Goal: Transaction & Acquisition: Purchase product/service

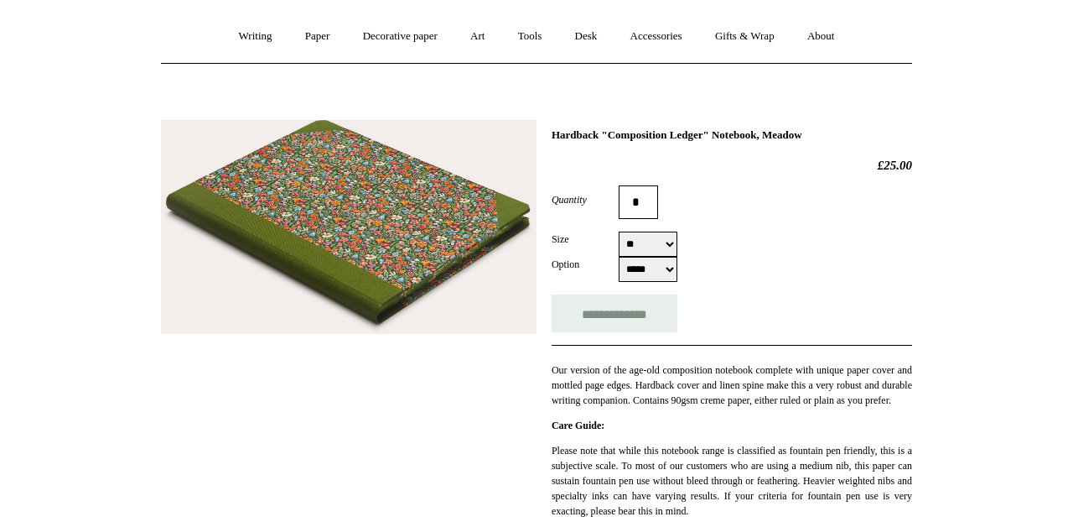
scroll to position [138, 0]
click at [606, 313] on input "**********" at bounding box center [615, 313] width 126 height 38
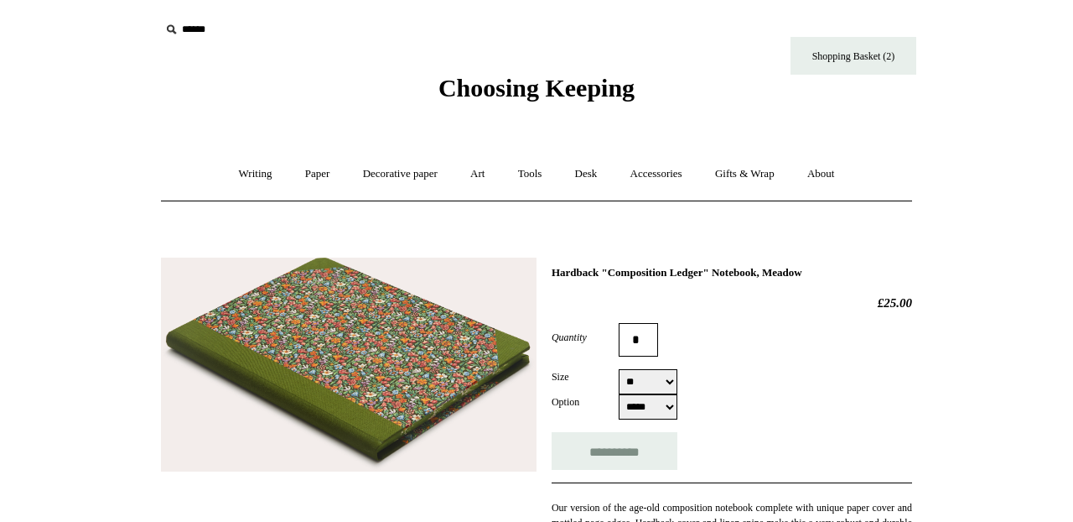
type input "**********"
click at [835, 58] on link "Shopping Basket (2)" at bounding box center [854, 56] width 126 height 38
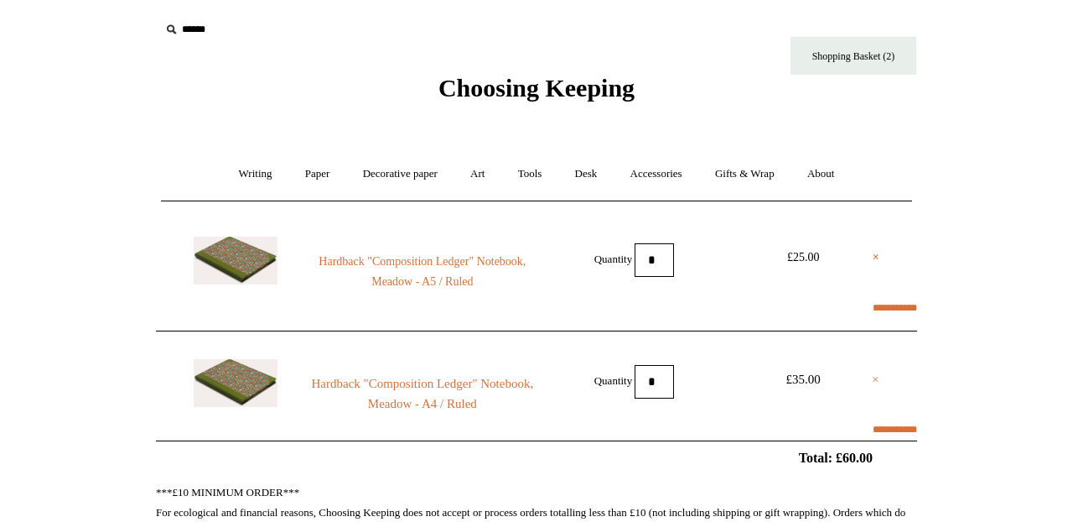
select select "**********"
type input "********"
select select "*******"
click at [879, 379] on link "×" at bounding box center [876, 379] width 8 height 20
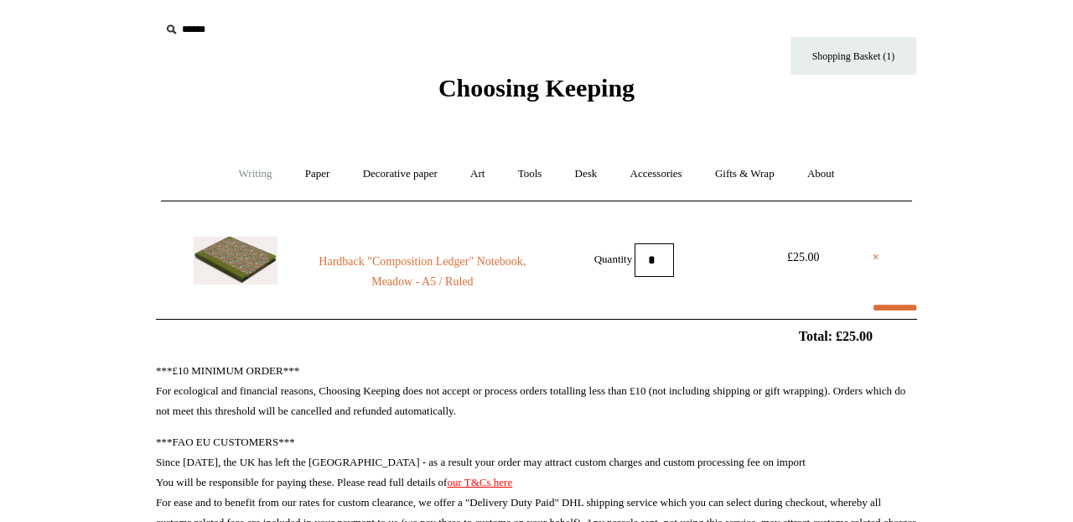
select select "**********"
type input "********"
select select "*******"
click at [241, 173] on link "Writing +" at bounding box center [256, 174] width 64 height 44
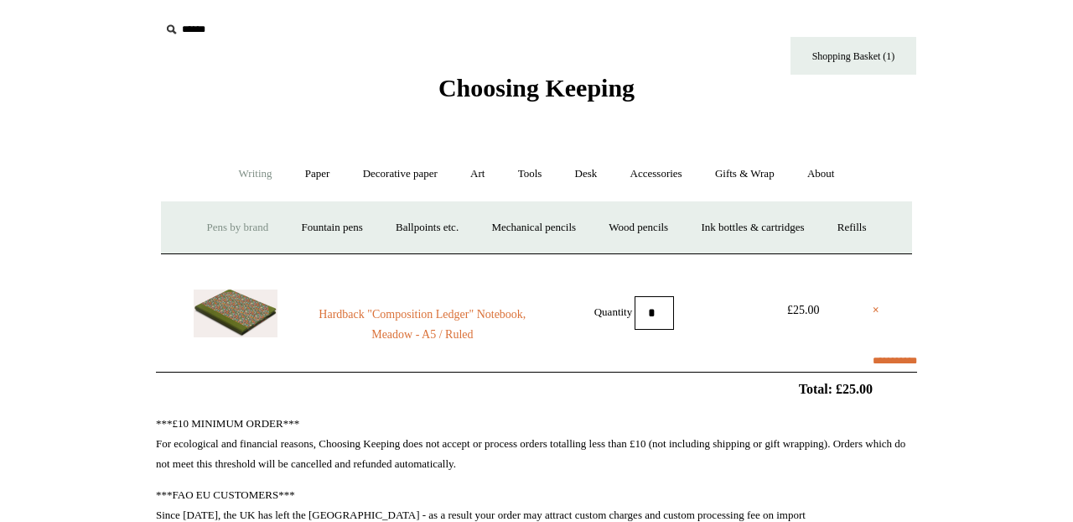
click at [231, 225] on link "Pens by brand +" at bounding box center [238, 227] width 92 height 44
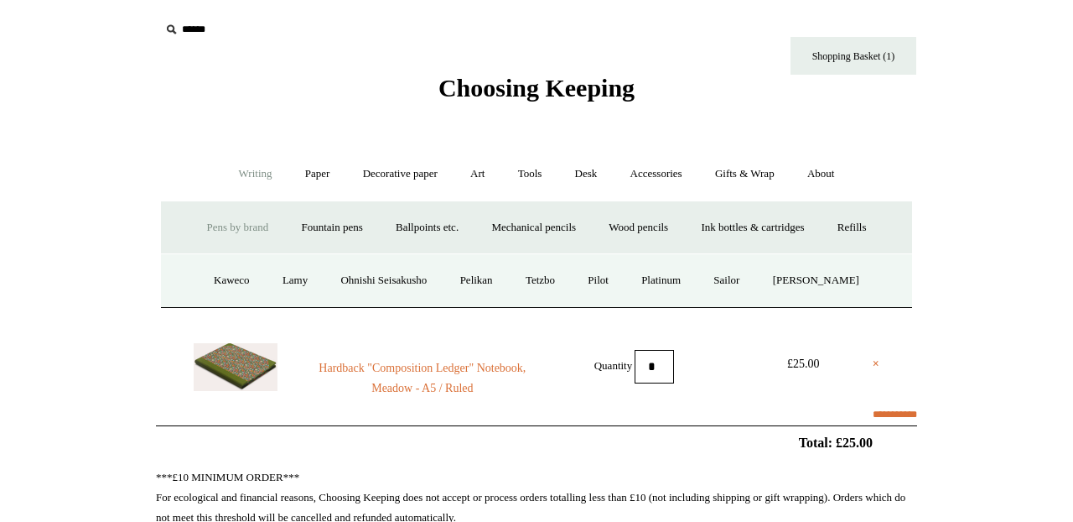
click at [231, 226] on link "Pens by brand -" at bounding box center [238, 227] width 92 height 44
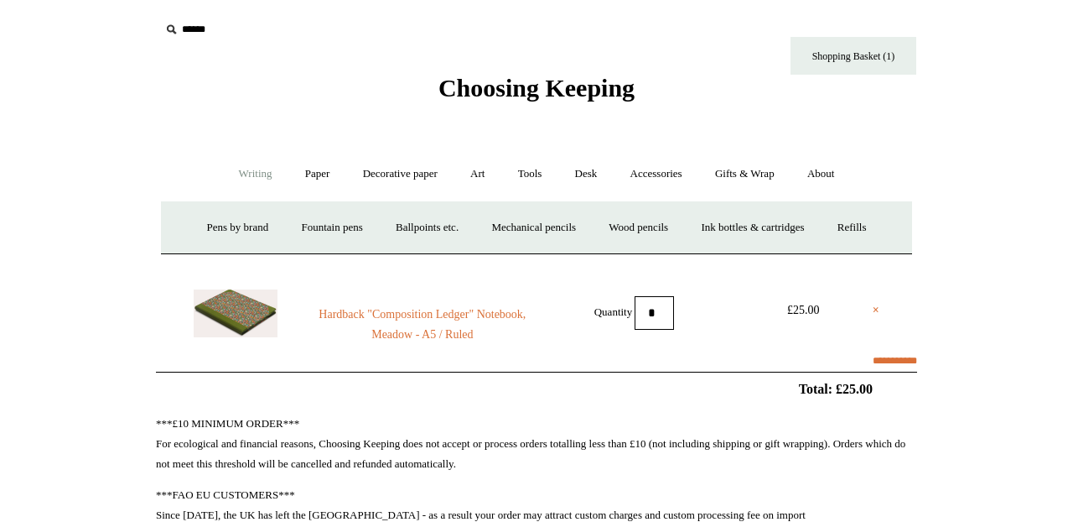
click at [253, 180] on link "Writing -" at bounding box center [256, 174] width 64 height 44
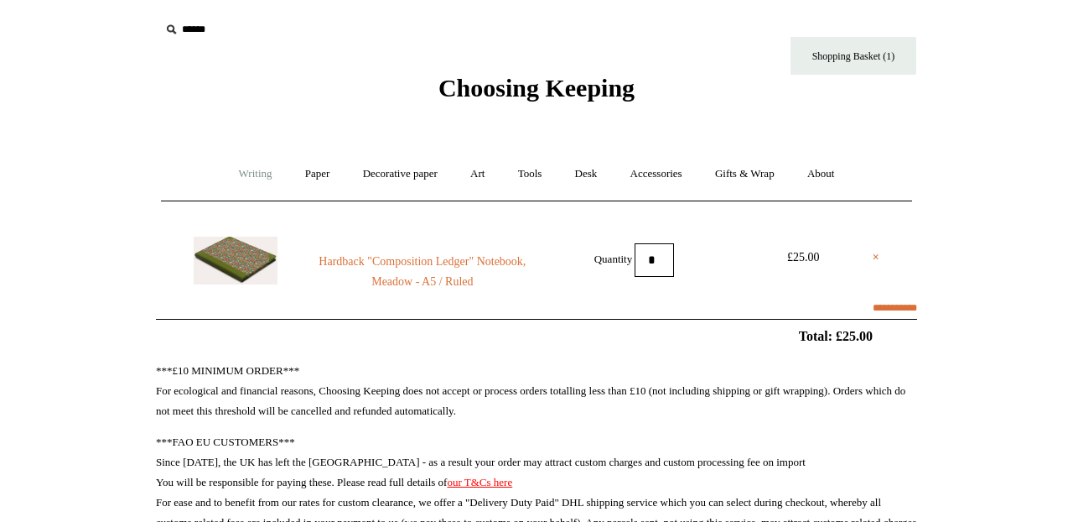
click at [253, 180] on link "Writing +" at bounding box center [256, 174] width 64 height 44
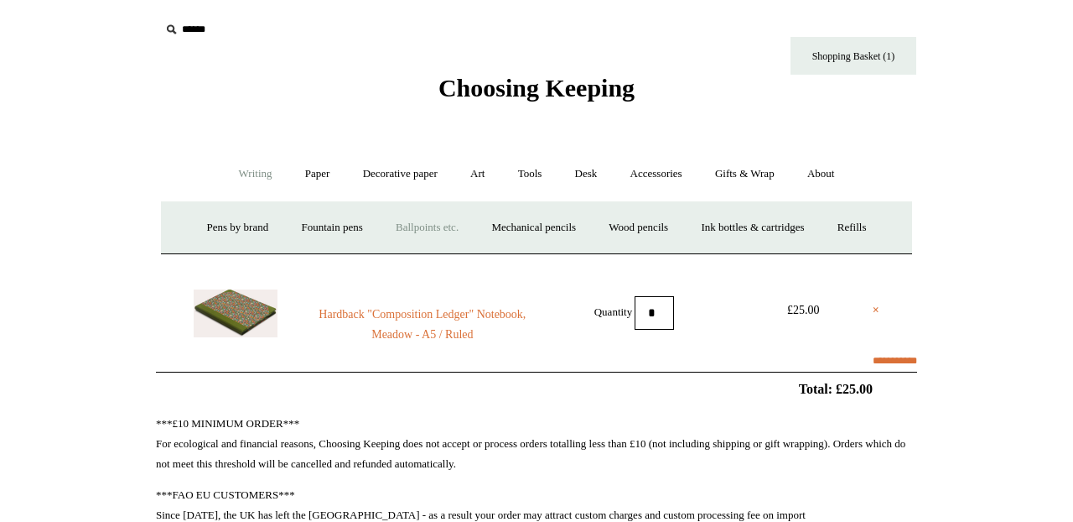
click at [418, 232] on link "Ballpoints etc. +" at bounding box center [427, 227] width 93 height 44
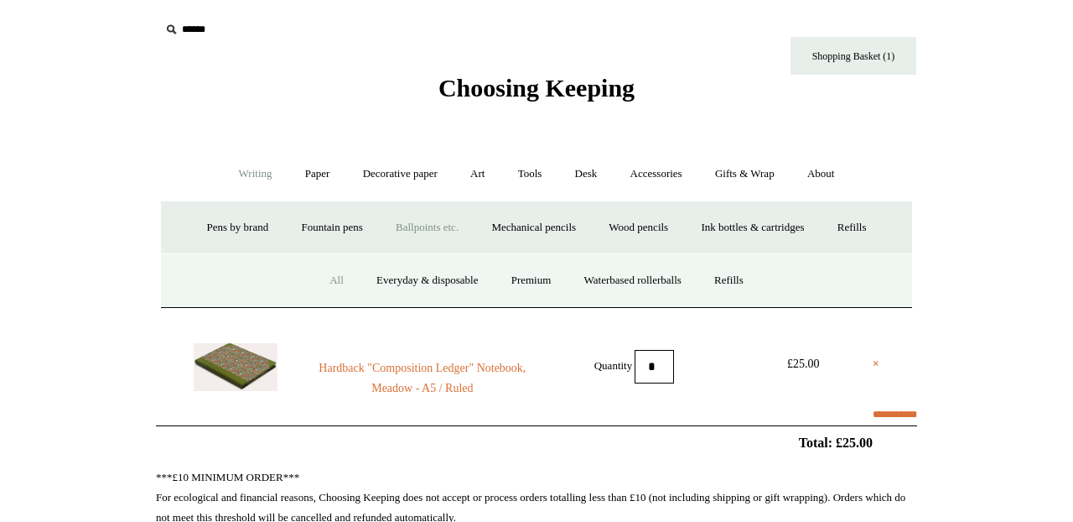
click at [325, 280] on link "All" at bounding box center [336, 280] width 44 height 44
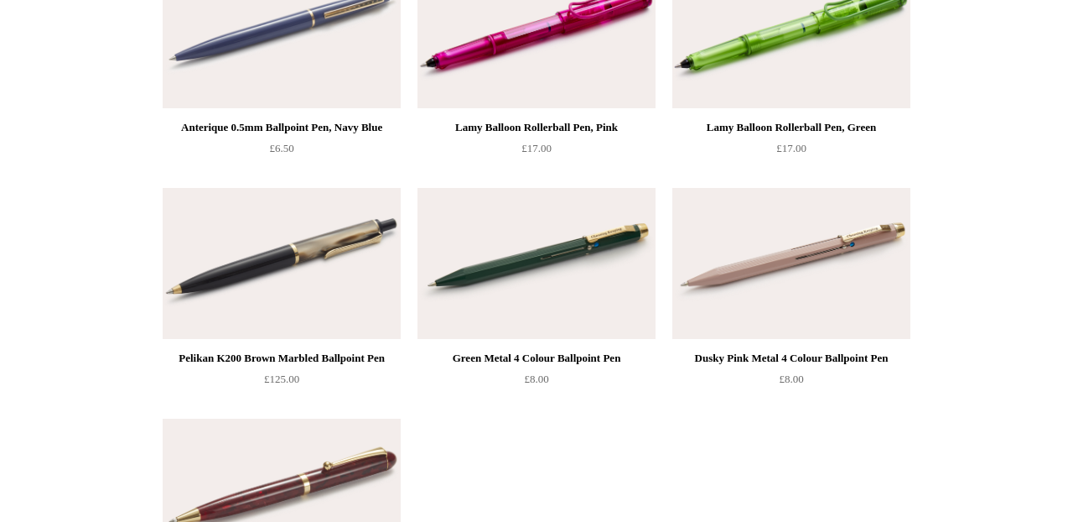
scroll to position [7871, 0]
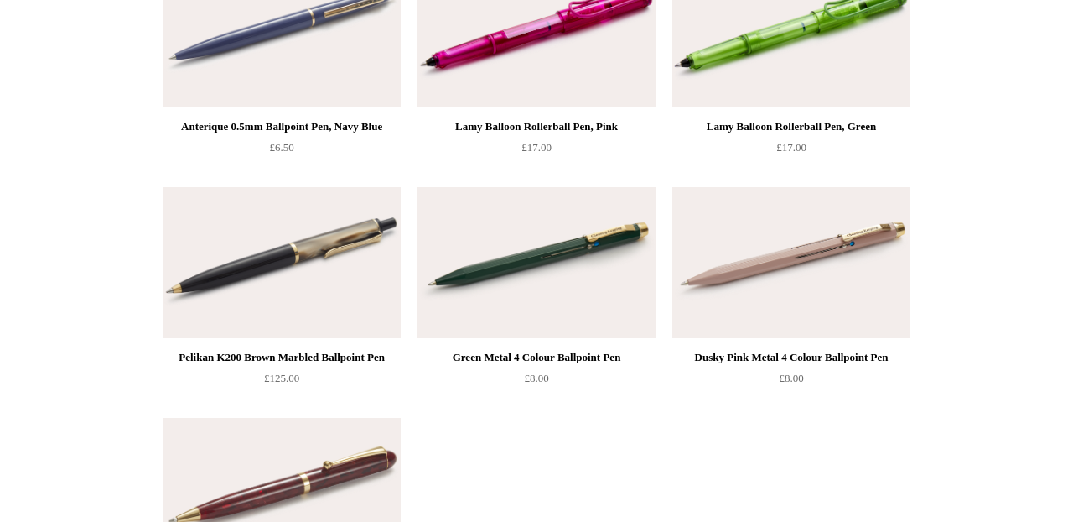
click at [573, 268] on img at bounding box center [537, 262] width 238 height 151
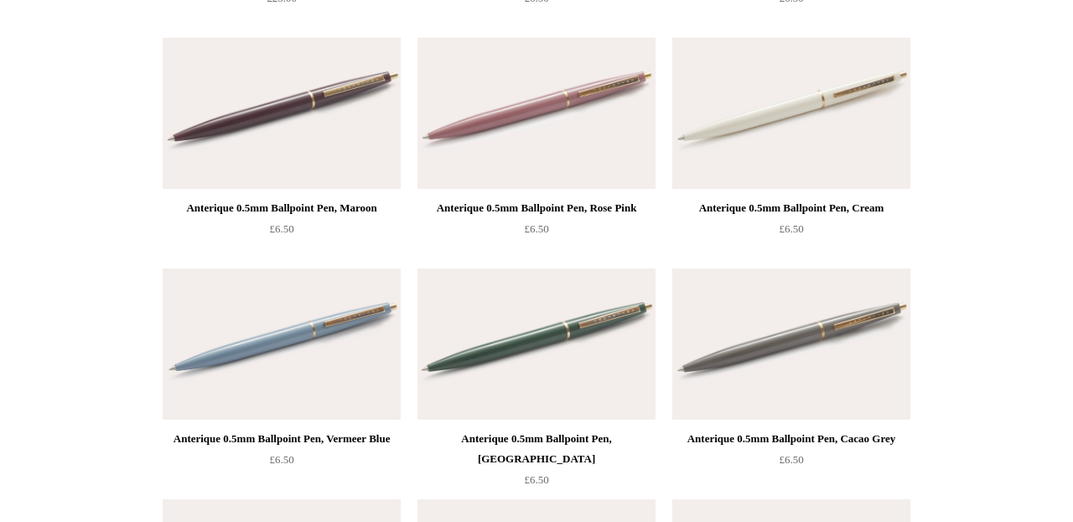
scroll to position [7280, 0]
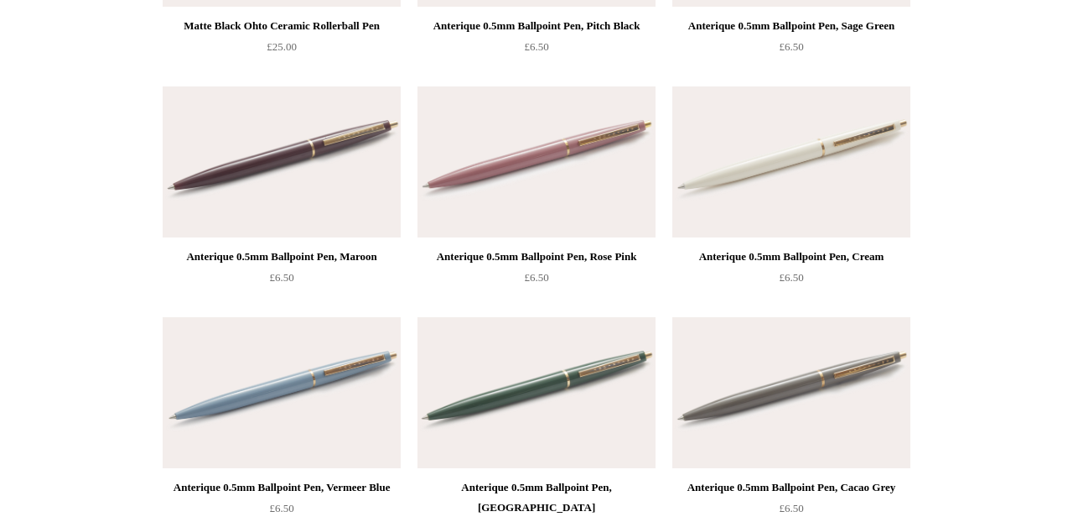
click at [537, 163] on img at bounding box center [537, 161] width 238 height 151
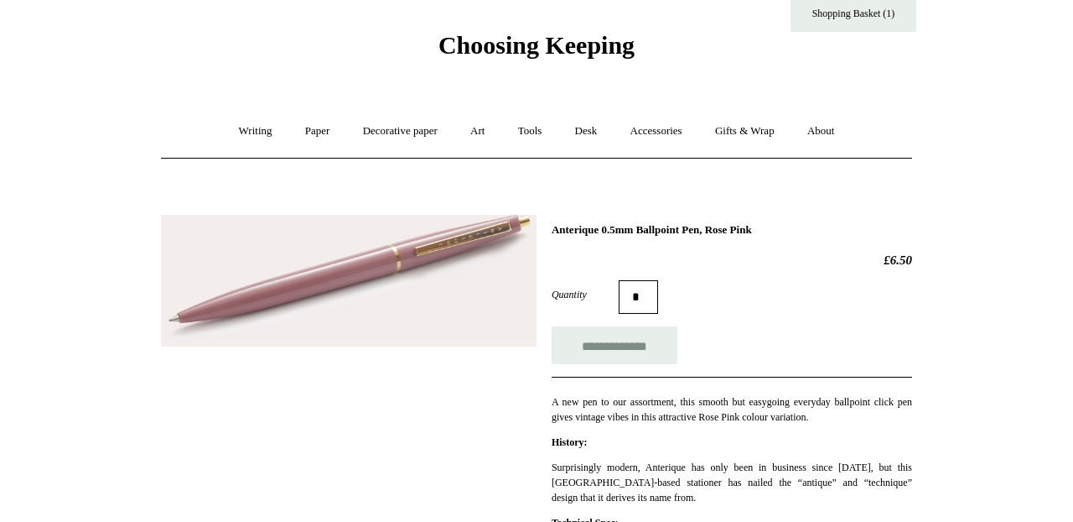
scroll to position [41, 0]
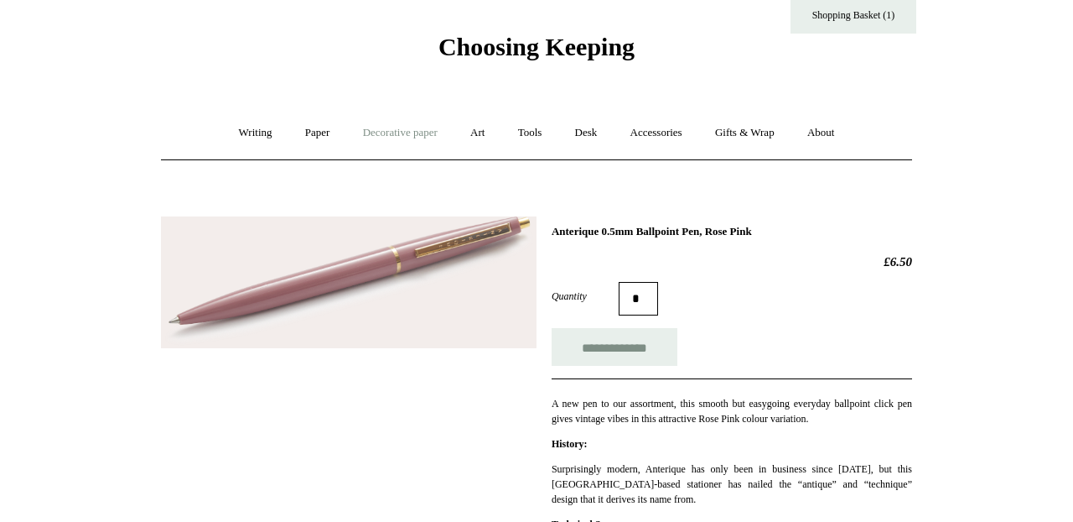
click at [393, 133] on link "Decorative paper +" at bounding box center [400, 133] width 105 height 44
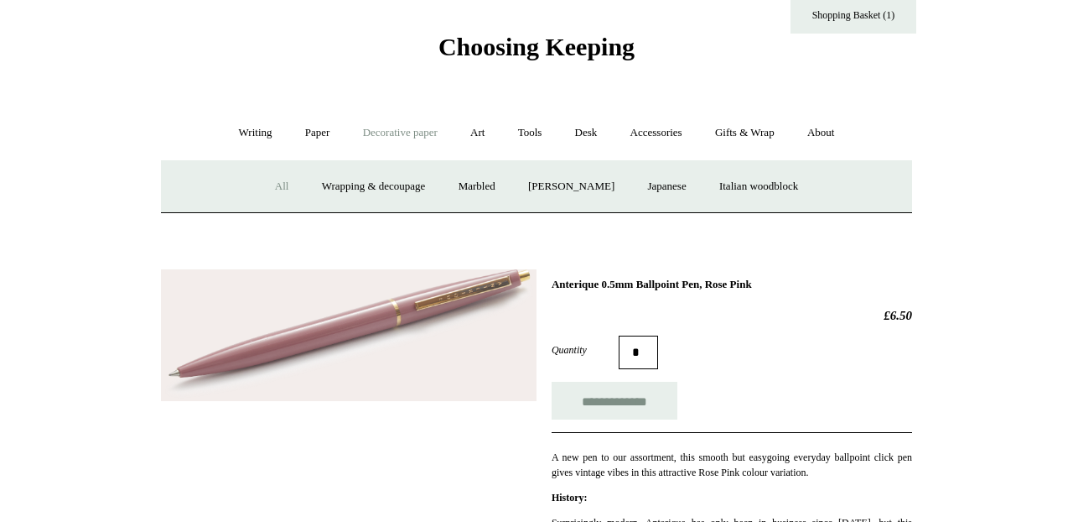
click at [264, 186] on link "All" at bounding box center [282, 186] width 44 height 44
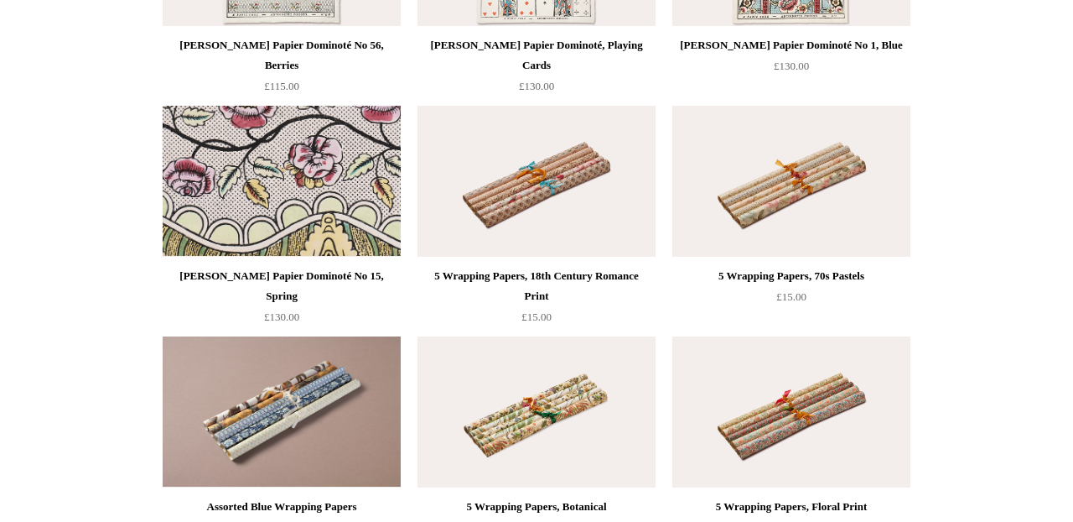
scroll to position [2168, 0]
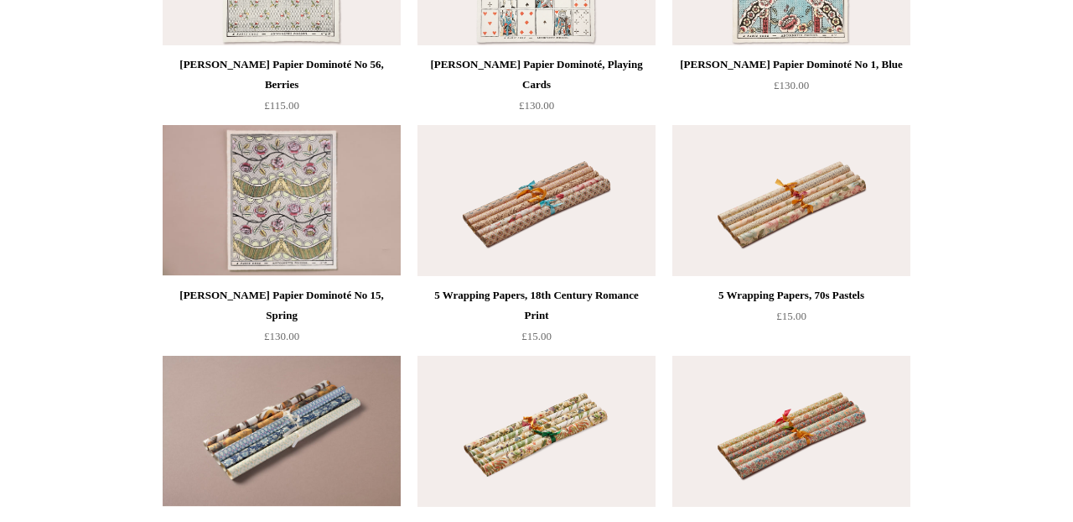
click at [742, 204] on img at bounding box center [791, 200] width 238 height 151
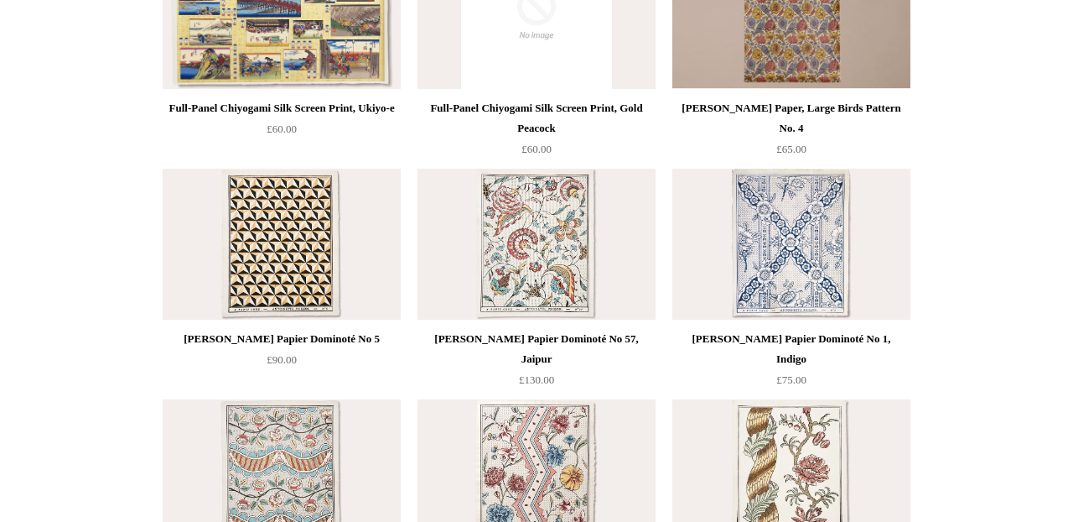
scroll to position [0, 0]
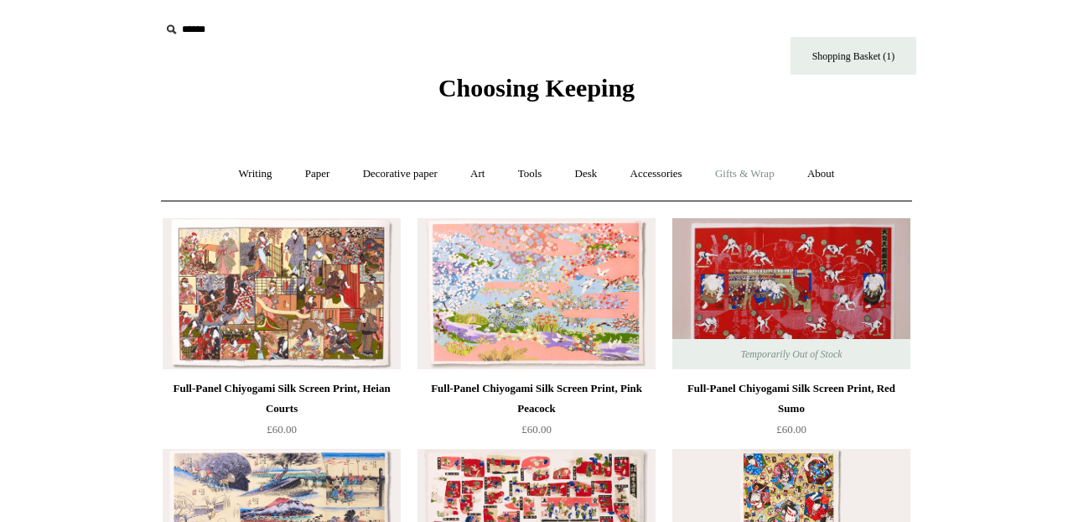
click at [750, 167] on link "Gifts & Wrap +" at bounding box center [745, 174] width 90 height 44
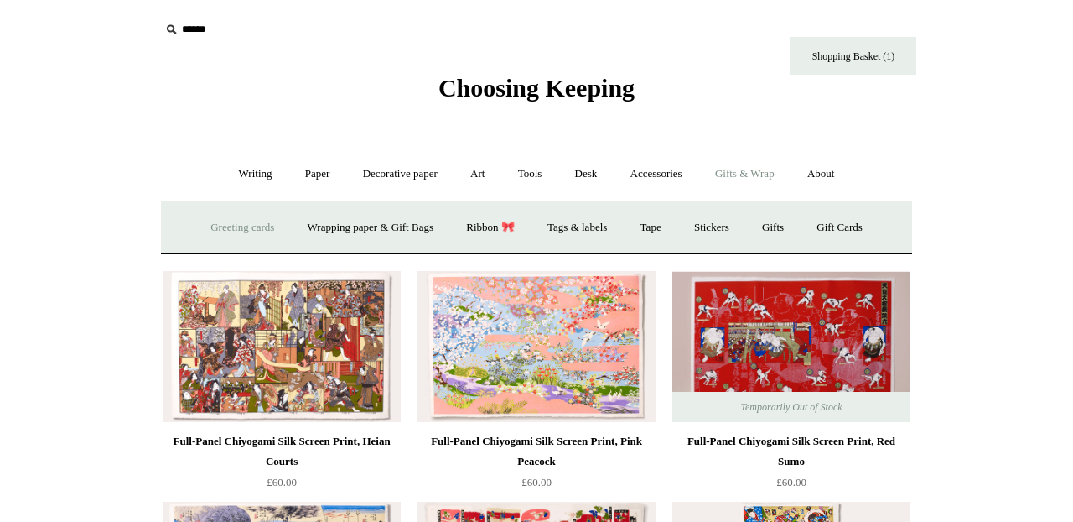
click at [248, 221] on link "Greeting cards +" at bounding box center [242, 227] width 94 height 44
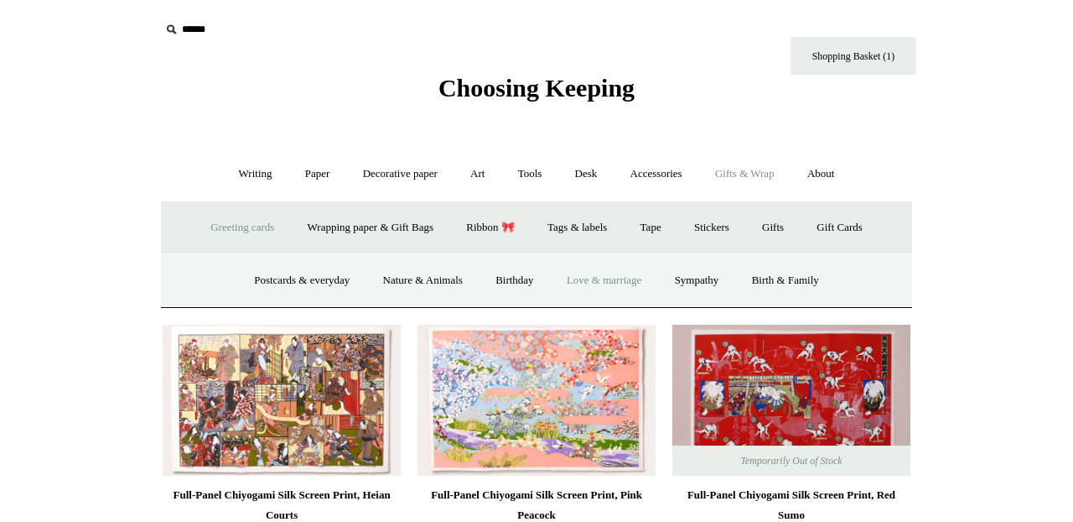
click at [624, 285] on link "Love & marriage" at bounding box center [605, 280] width 106 height 44
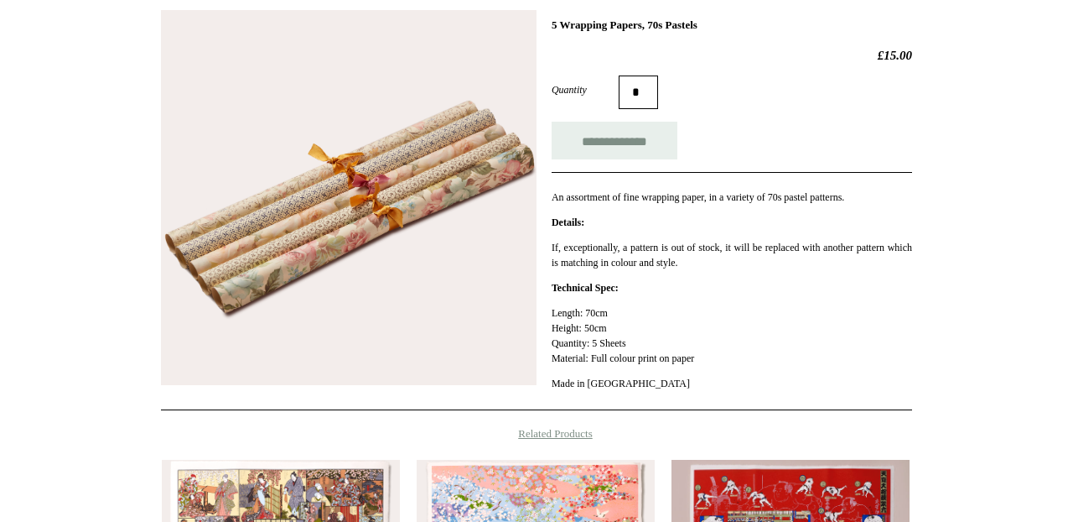
scroll to position [140, 0]
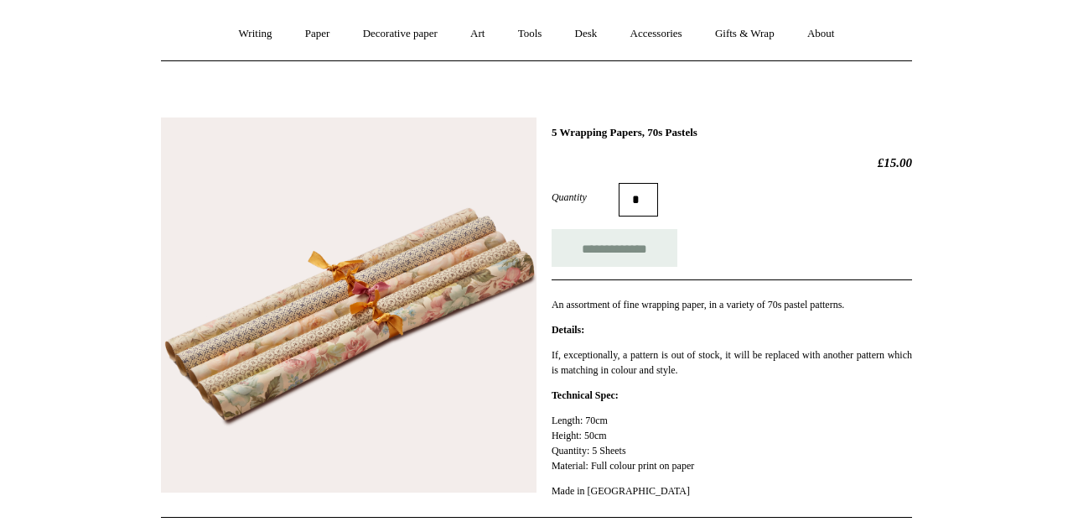
click at [370, 312] on img at bounding box center [349, 305] width 376 height 376
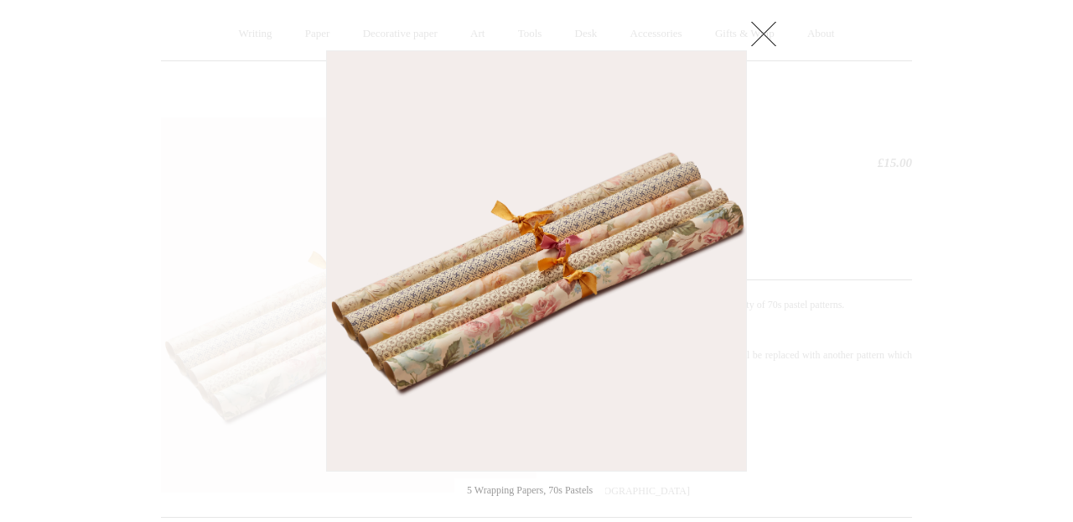
click at [529, 322] on img at bounding box center [536, 260] width 419 height 419
click at [769, 27] on link at bounding box center [764, 34] width 34 height 34
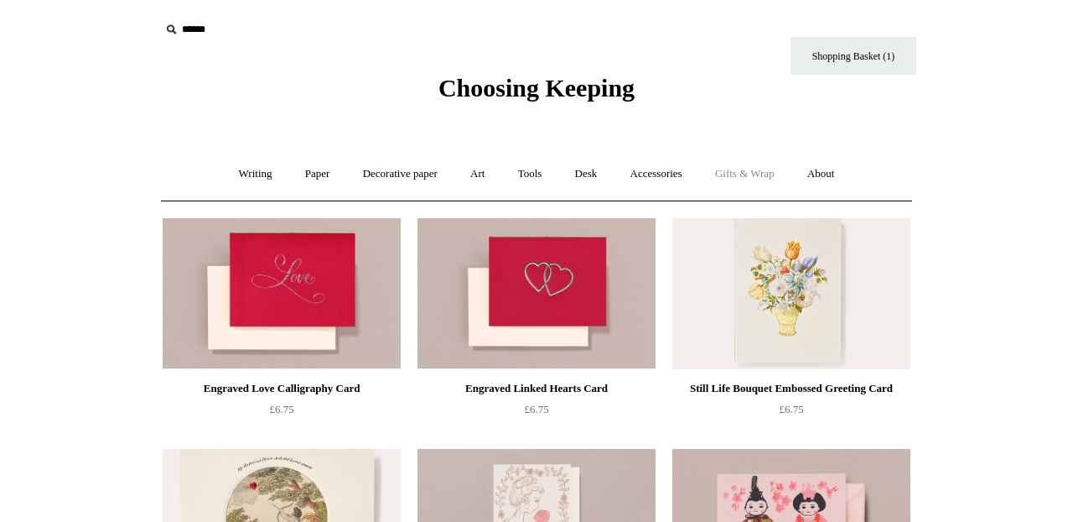
click at [747, 174] on link "Gifts & Wrap +" at bounding box center [745, 174] width 90 height 44
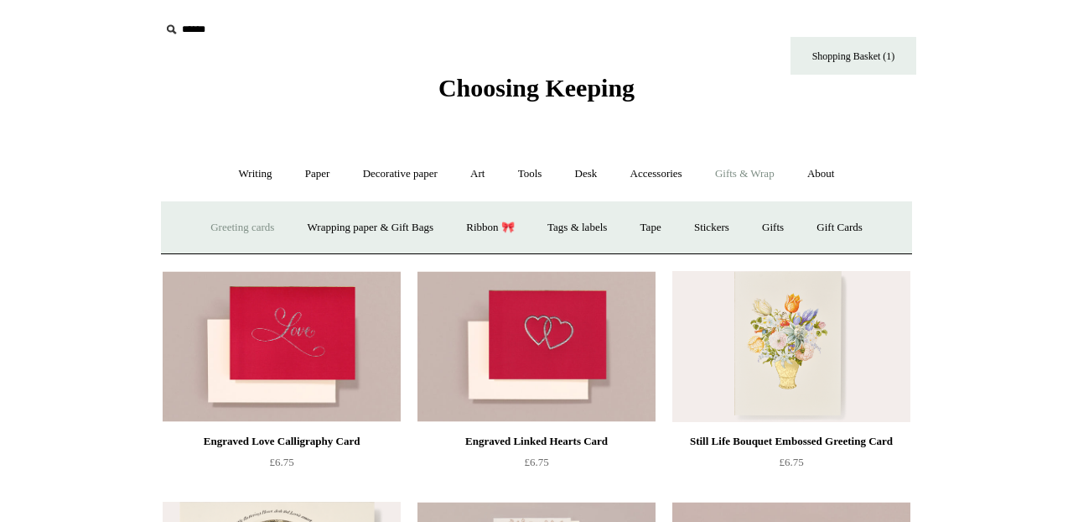
click at [256, 226] on link "Greeting cards +" at bounding box center [242, 227] width 94 height 44
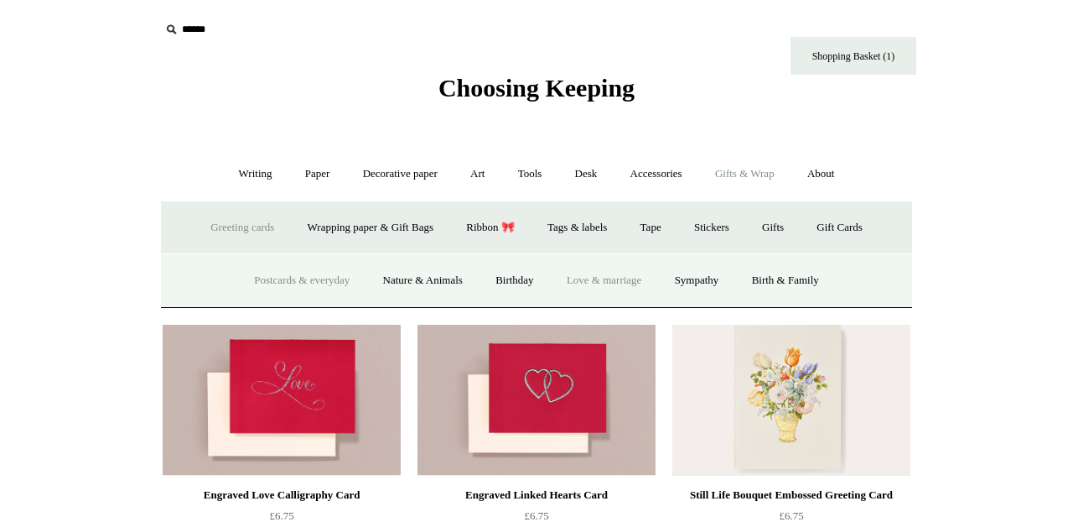
click at [283, 280] on link "Postcards & everyday" at bounding box center [302, 280] width 126 height 44
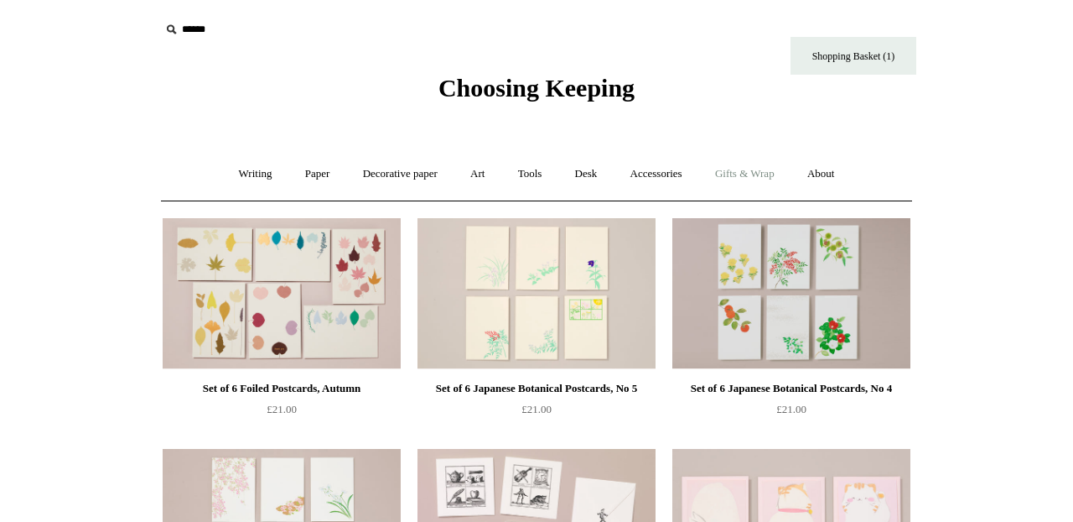
click at [737, 174] on link "Gifts & Wrap +" at bounding box center [745, 174] width 90 height 44
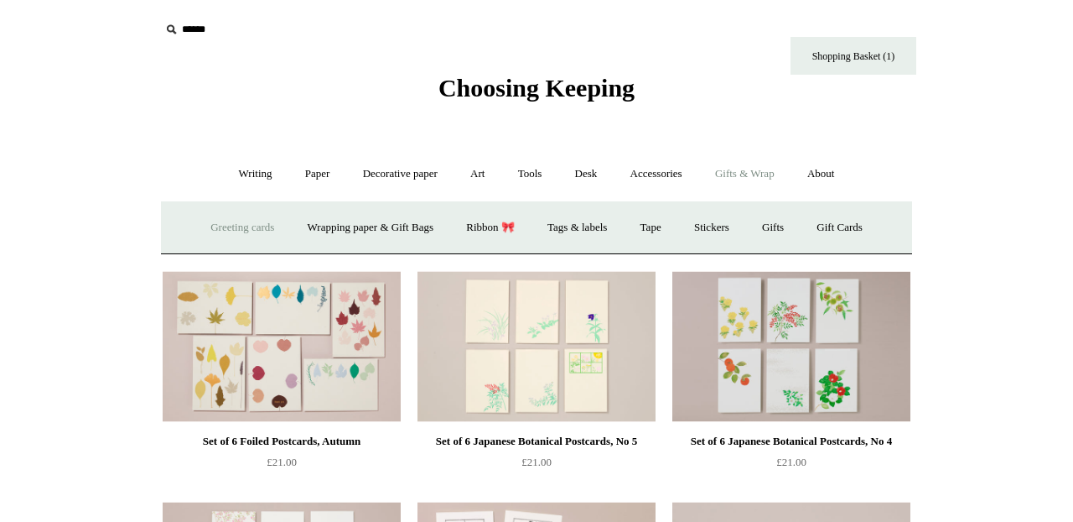
click at [247, 233] on link "Greeting cards +" at bounding box center [242, 227] width 94 height 44
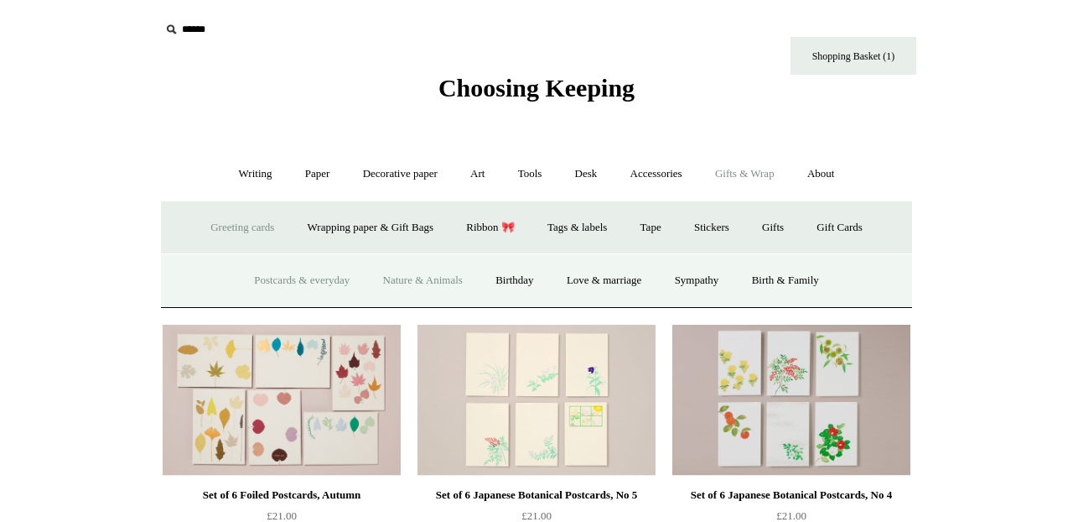
click at [424, 282] on link "Nature & Animals" at bounding box center [423, 280] width 110 height 44
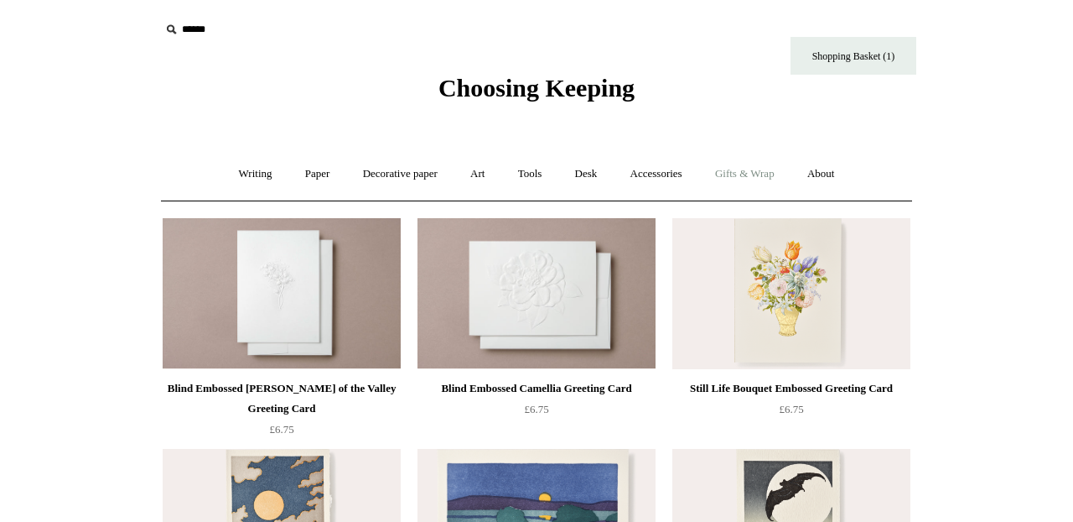
click at [757, 180] on link "Gifts & Wrap +" at bounding box center [745, 174] width 90 height 44
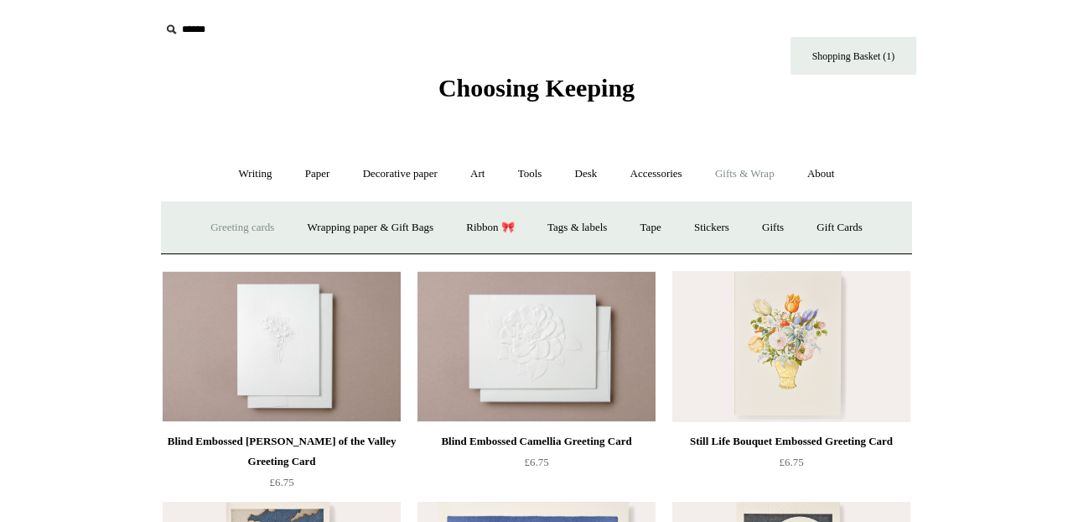
click at [248, 230] on link "Greeting cards +" at bounding box center [242, 227] width 94 height 44
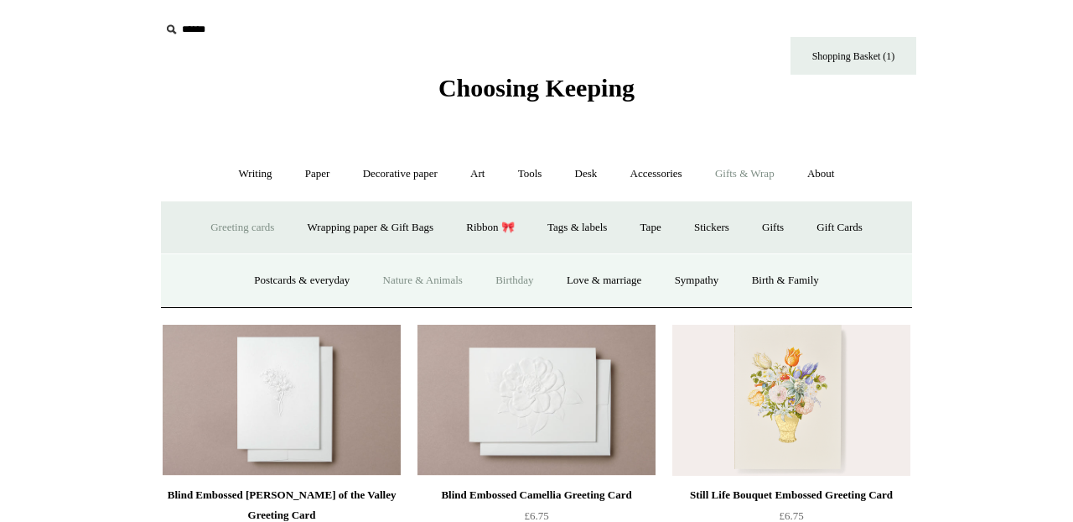
click at [528, 279] on link "Birthday" at bounding box center [514, 280] width 69 height 44
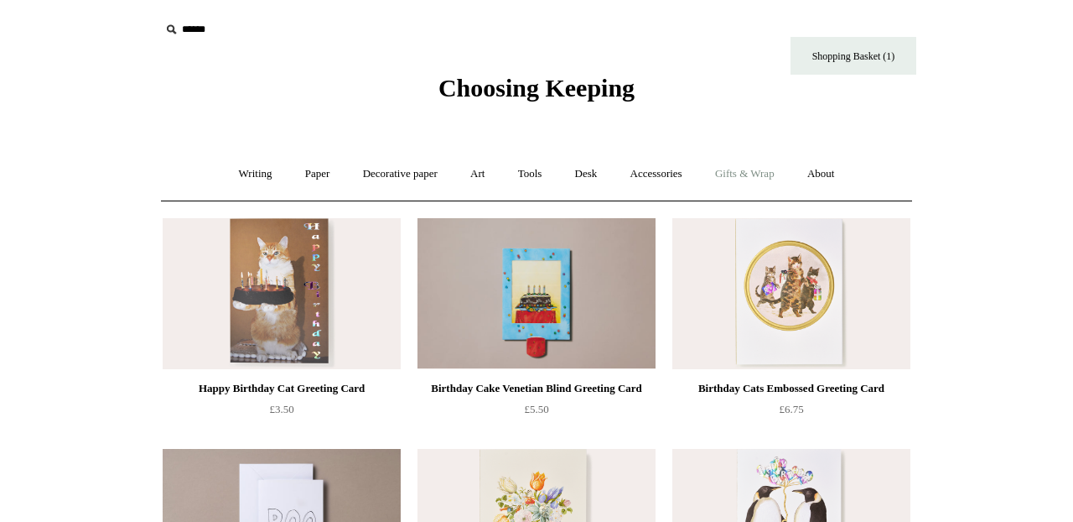
click at [742, 183] on link "Gifts & Wrap +" at bounding box center [745, 174] width 90 height 44
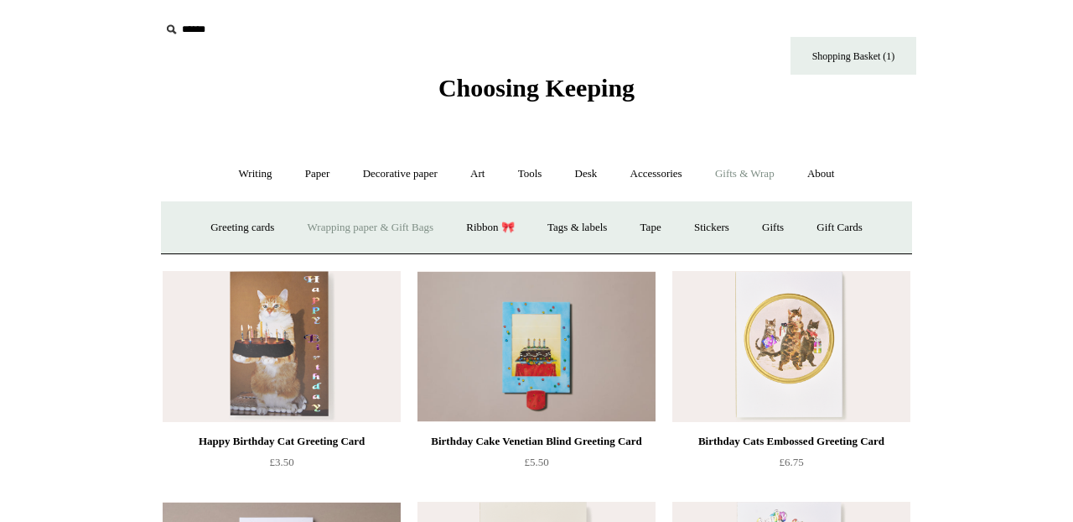
click at [401, 236] on link "Wrapping paper & Gift Bags" at bounding box center [371, 227] width 156 height 44
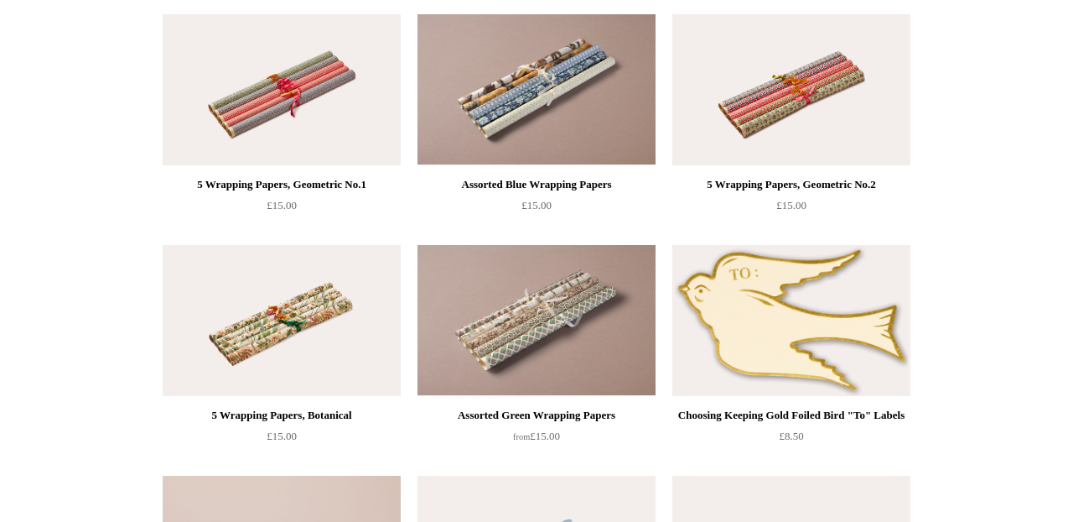
scroll to position [1808, 0]
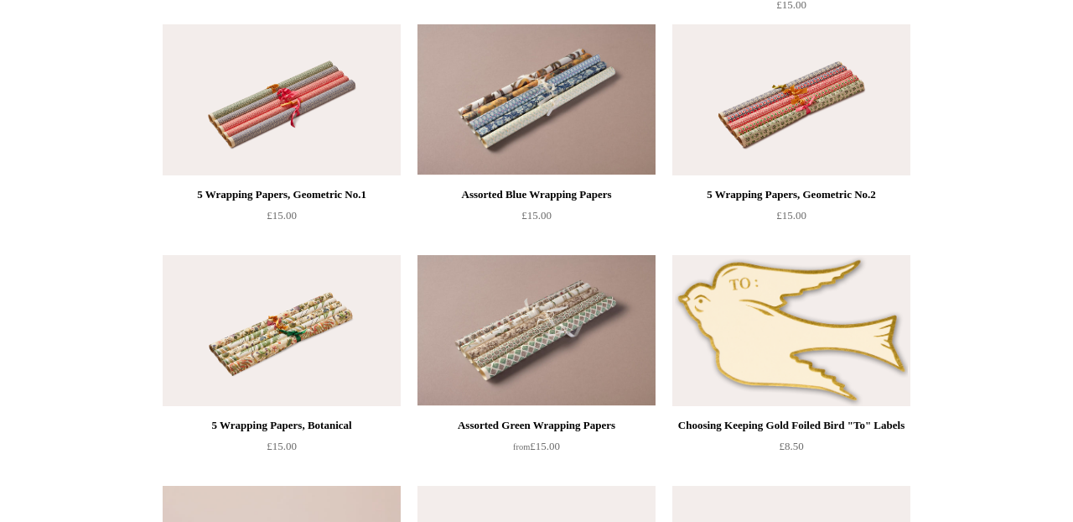
click at [346, 321] on img at bounding box center [282, 330] width 238 height 151
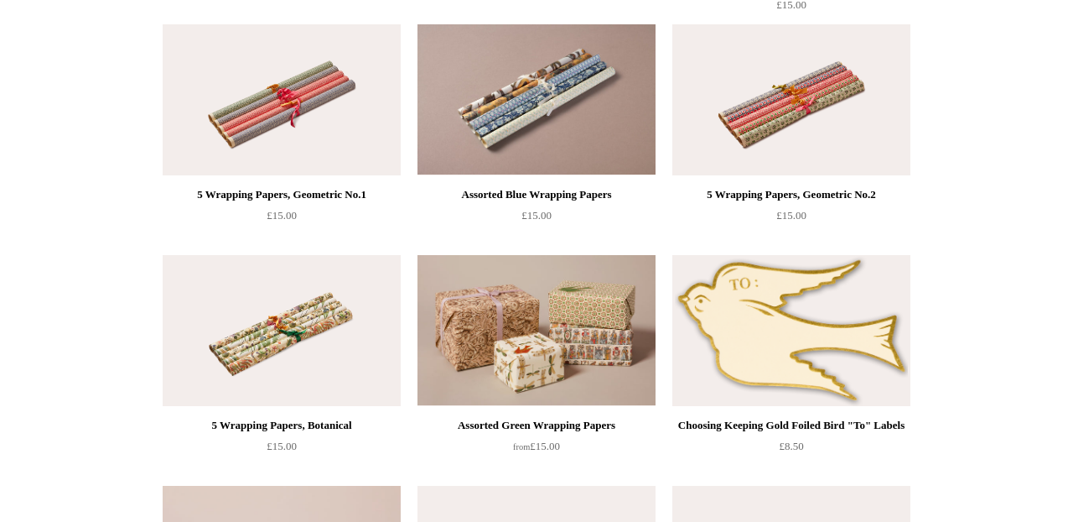
click at [545, 332] on img at bounding box center [537, 330] width 238 height 151
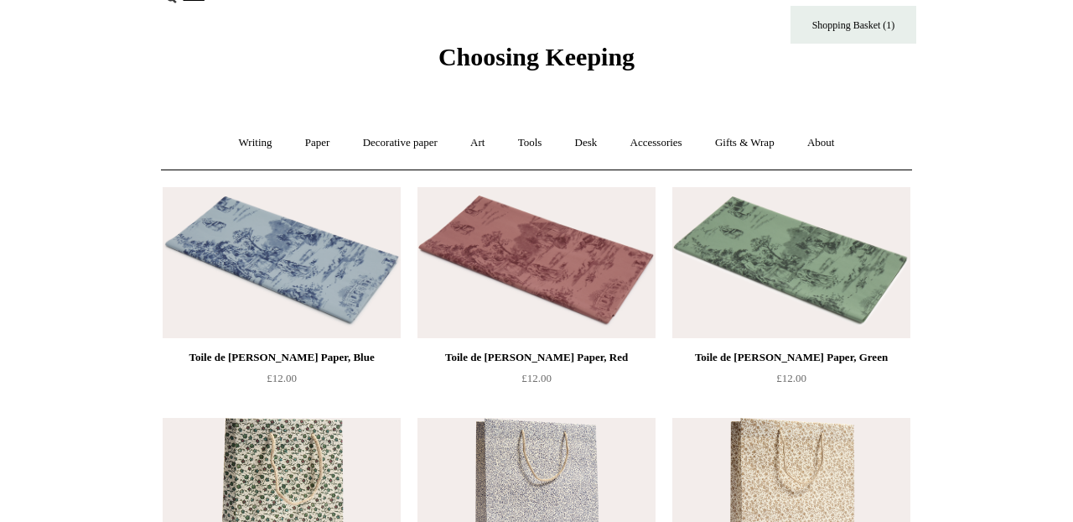
scroll to position [0, 0]
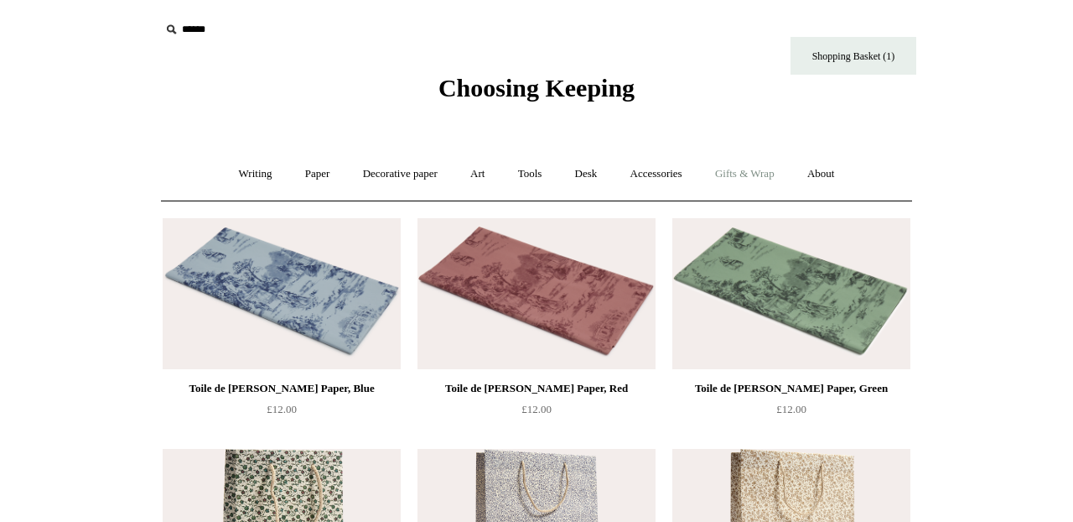
click at [768, 167] on link "Gifts & Wrap +" at bounding box center [745, 174] width 90 height 44
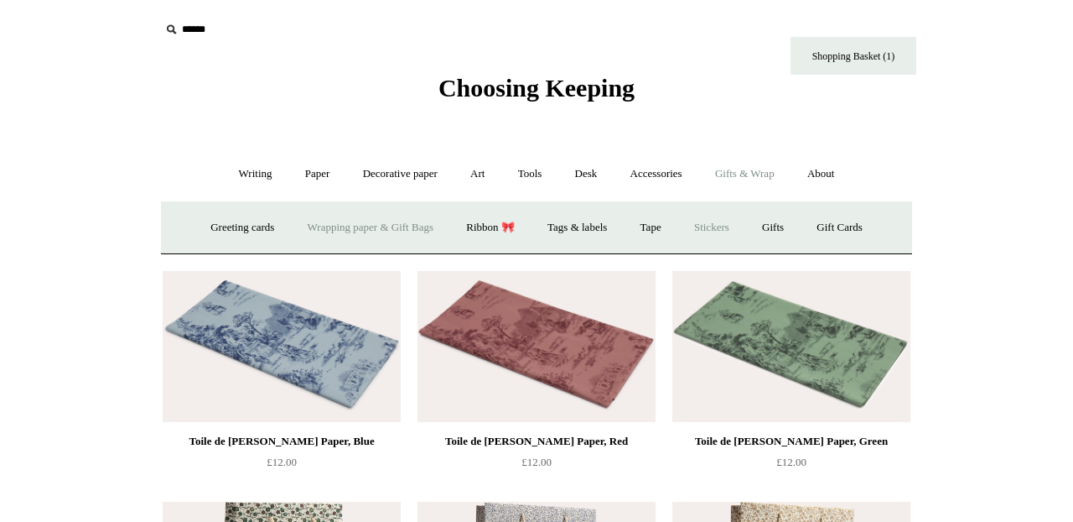
click at [724, 224] on link "Stickers" at bounding box center [711, 227] width 65 height 44
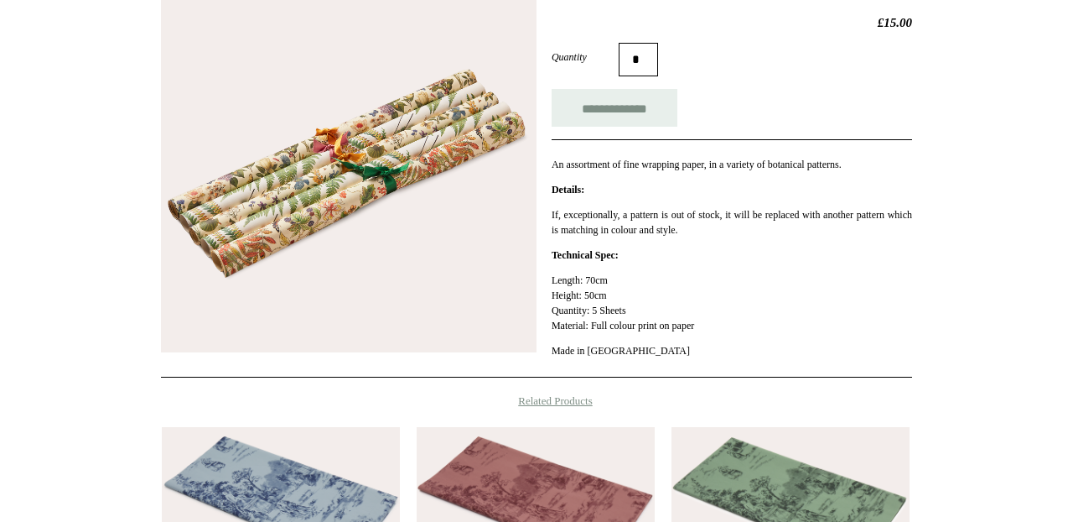
scroll to position [281, 0]
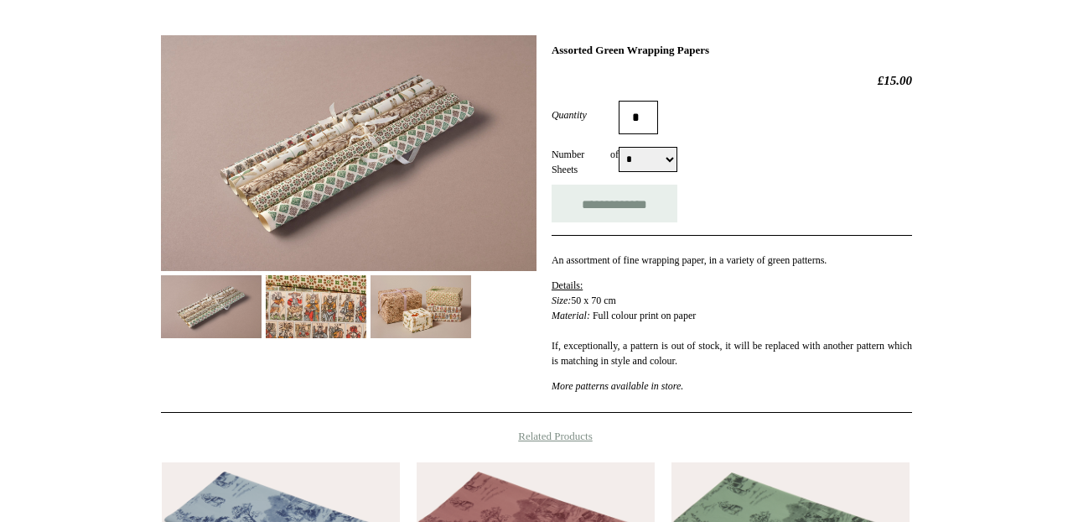
scroll to position [222, 0]
click at [333, 309] on img at bounding box center [316, 306] width 101 height 63
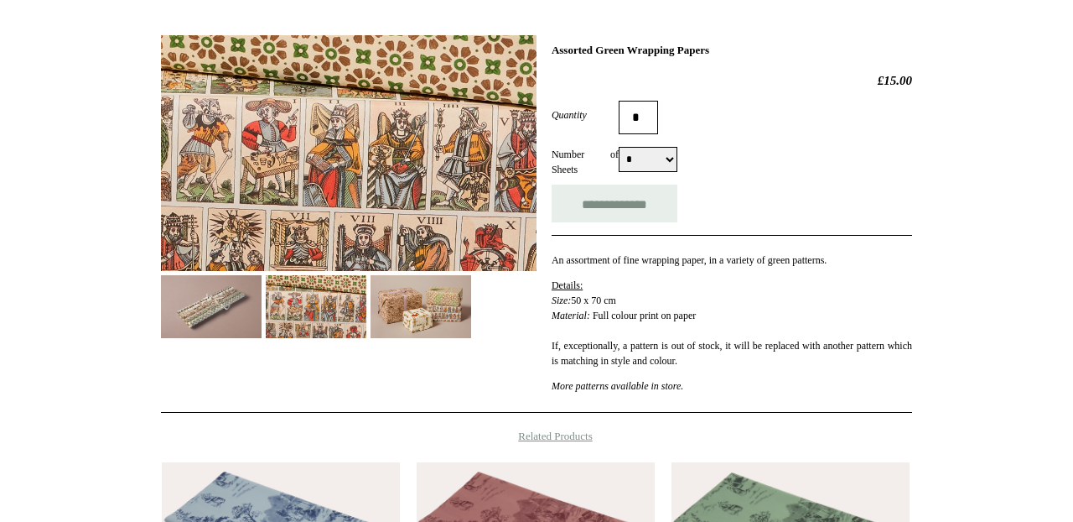
click at [398, 311] on img at bounding box center [421, 306] width 101 height 63
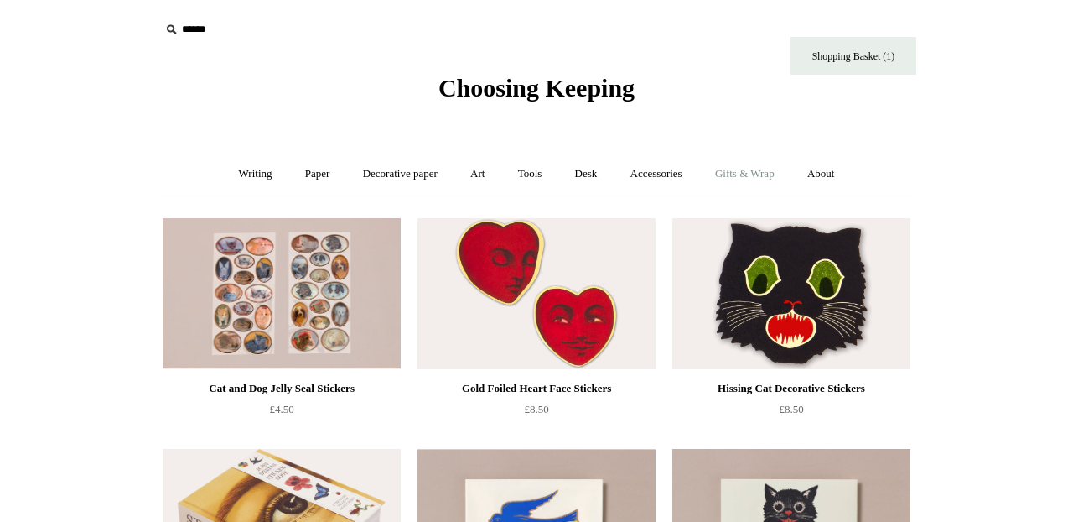
click at [734, 175] on link "Gifts & Wrap +" at bounding box center [745, 174] width 90 height 44
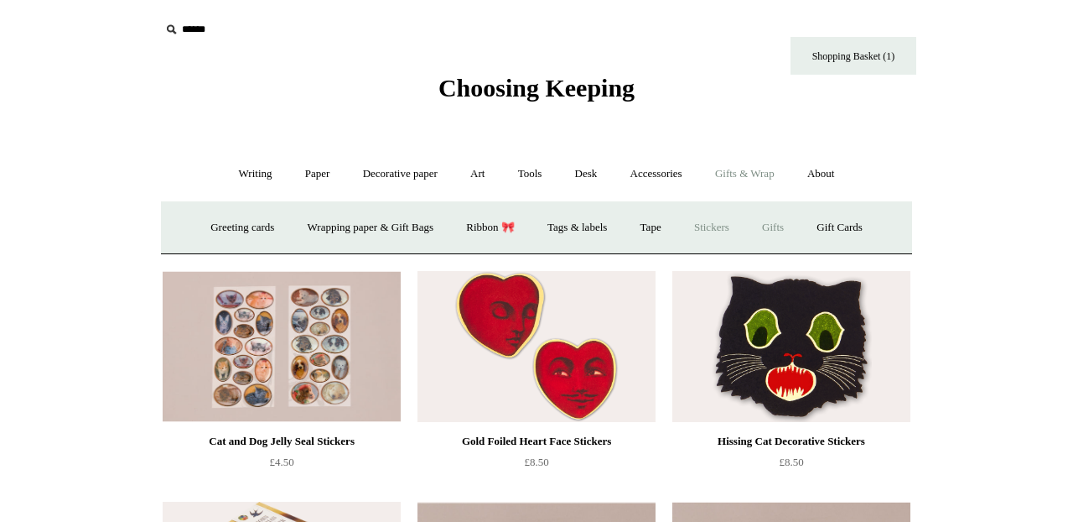
click at [786, 226] on link "Gifts +" at bounding box center [773, 227] width 52 height 44
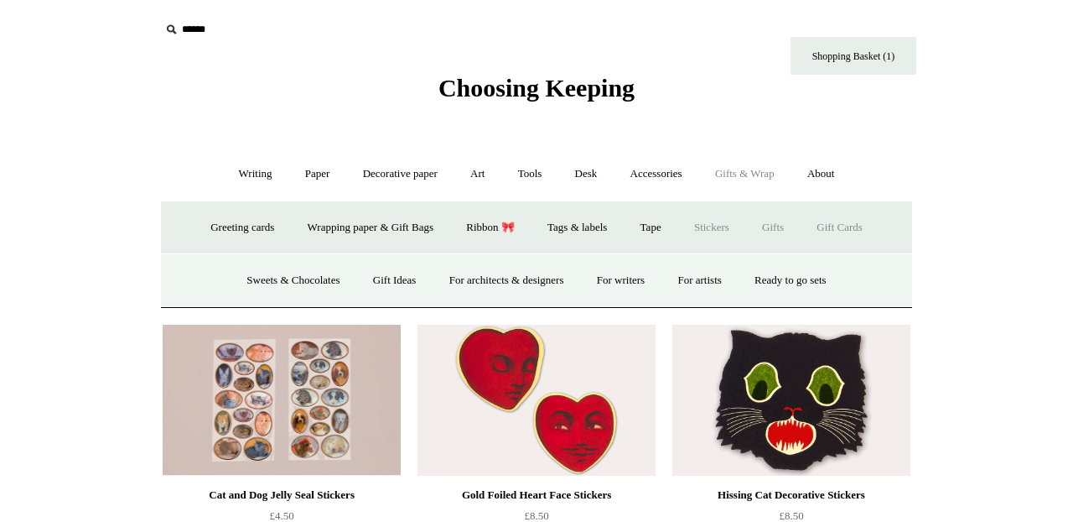
click at [847, 219] on link "Gift Cards" at bounding box center [840, 227] width 76 height 44
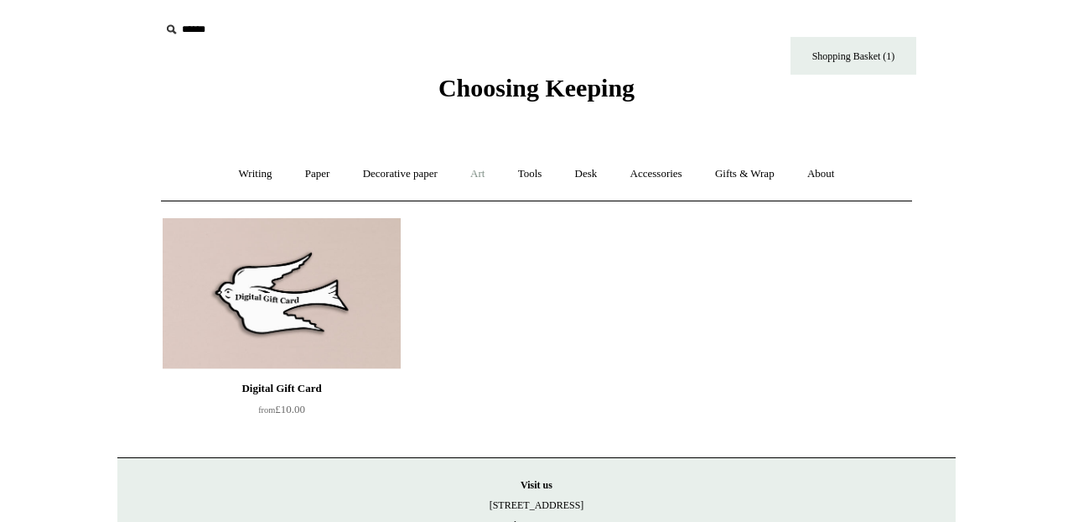
click at [476, 177] on link "Art +" at bounding box center [477, 174] width 44 height 44
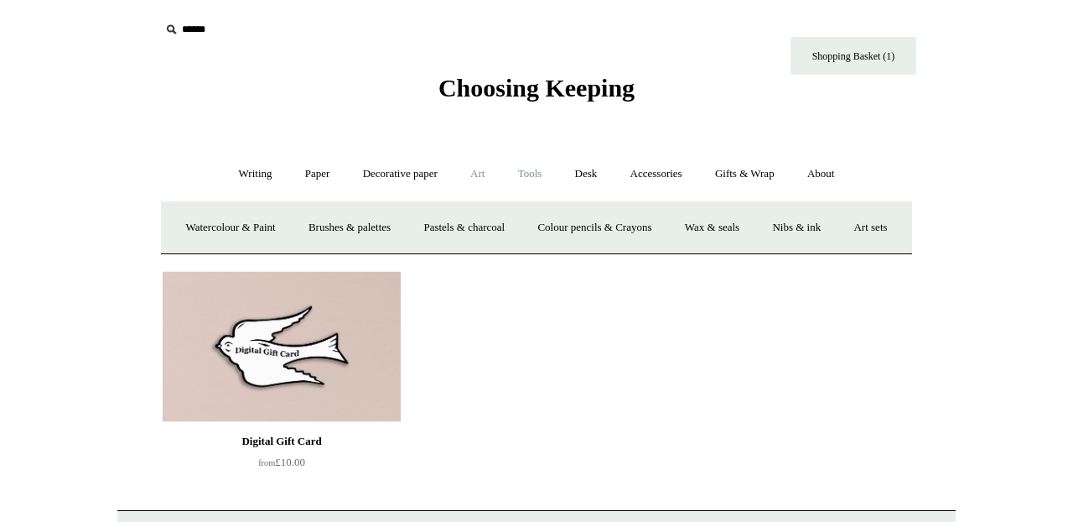
click at [544, 178] on link "Tools +" at bounding box center [530, 174] width 55 height 44
click at [429, 233] on link "Scissors" at bounding box center [440, 227] width 66 height 44
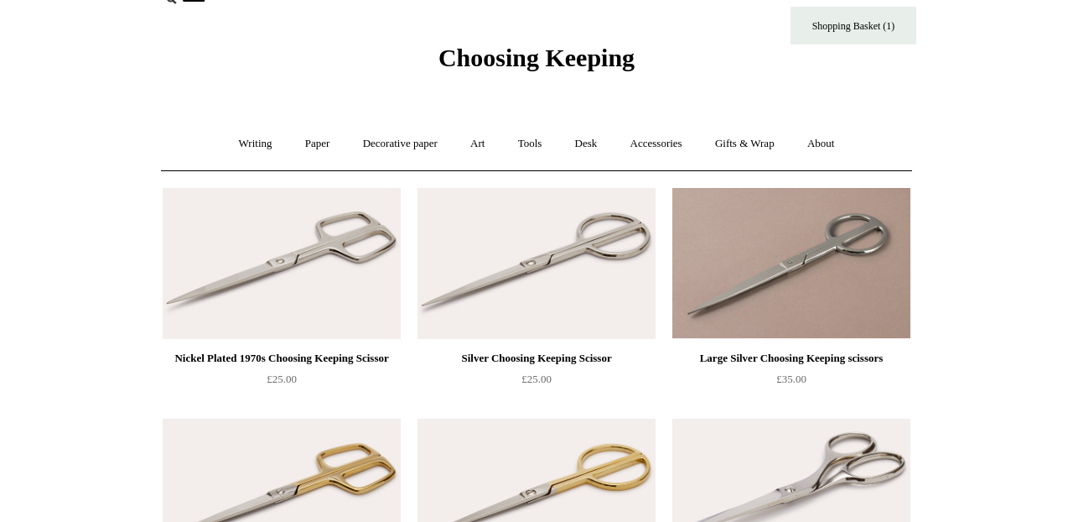
scroll to position [3, 0]
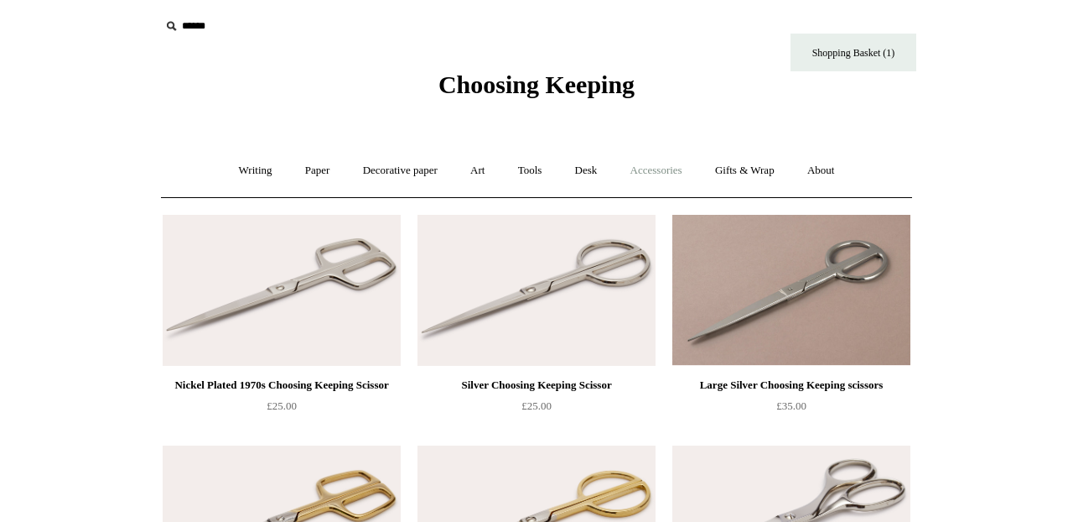
click at [677, 177] on link "Accessories +" at bounding box center [656, 170] width 82 height 44
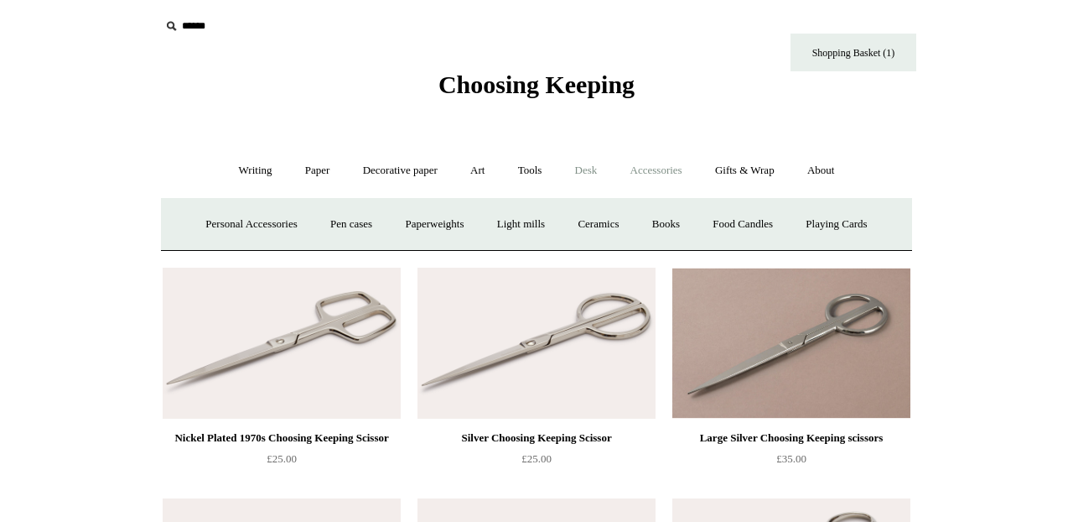
click at [591, 176] on link "Desk +" at bounding box center [586, 170] width 53 height 44
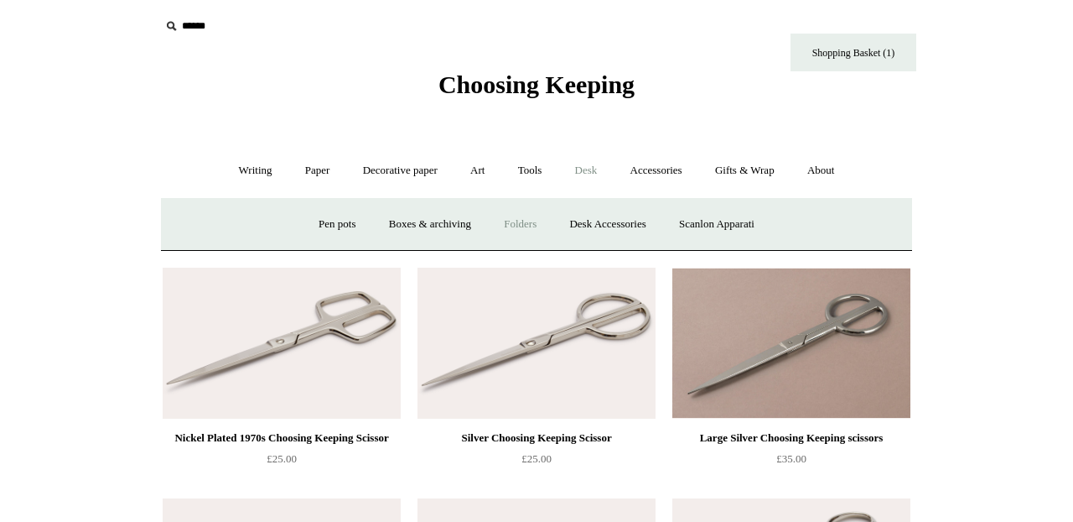
click at [508, 226] on link "Folders" at bounding box center [520, 224] width 63 height 44
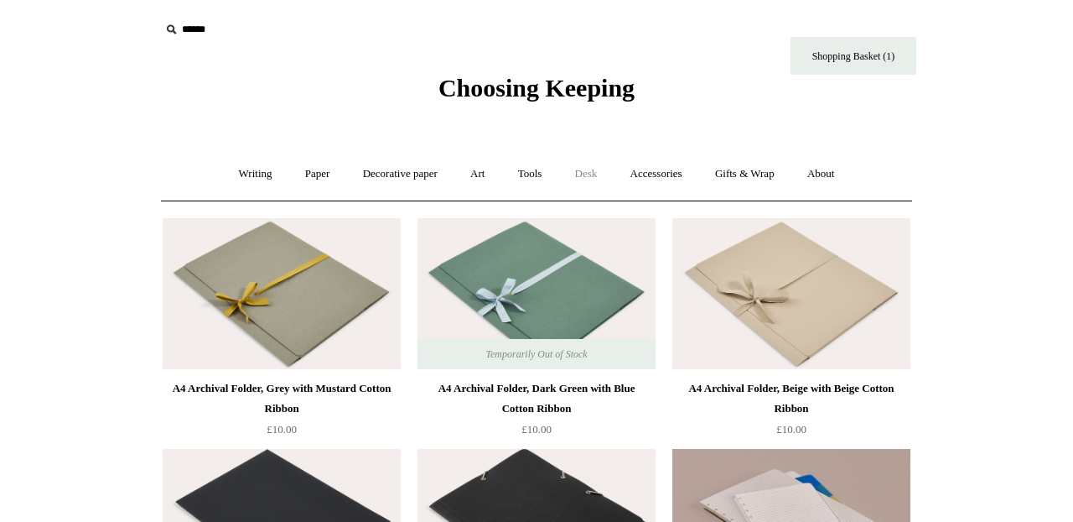
click at [589, 174] on link "Desk +" at bounding box center [586, 174] width 53 height 44
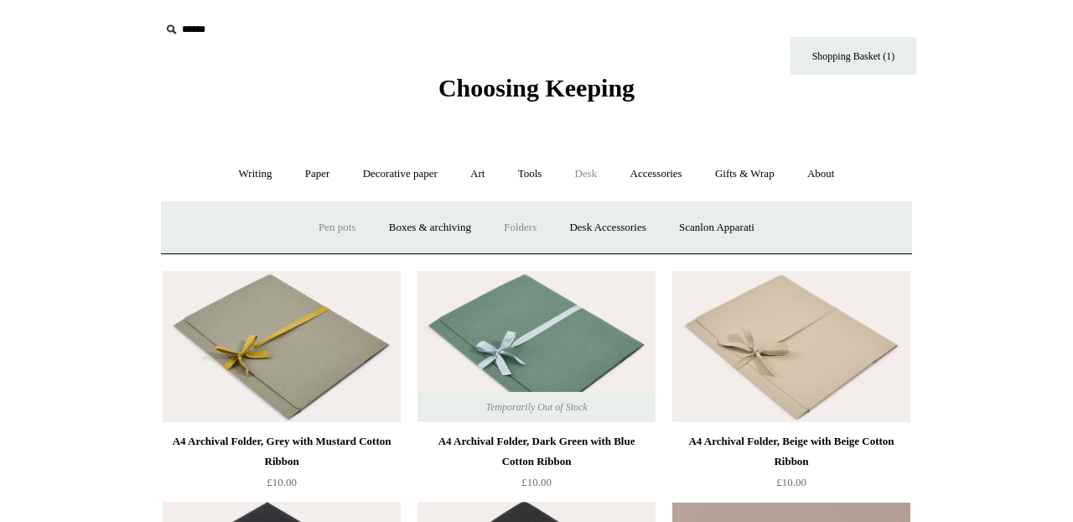
click at [330, 229] on link "Pen pots" at bounding box center [337, 227] width 67 height 44
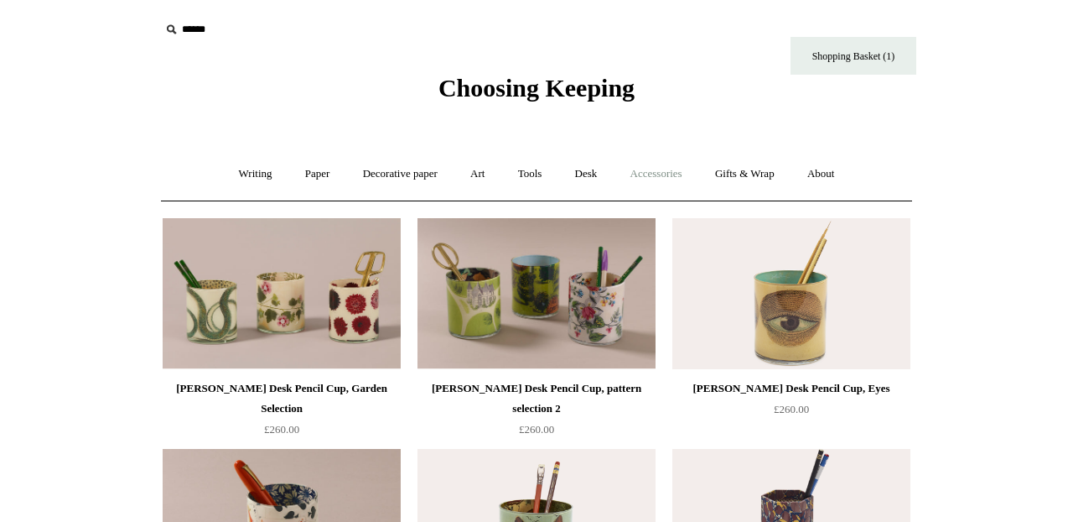
click at [663, 180] on link "Accessories +" at bounding box center [656, 174] width 82 height 44
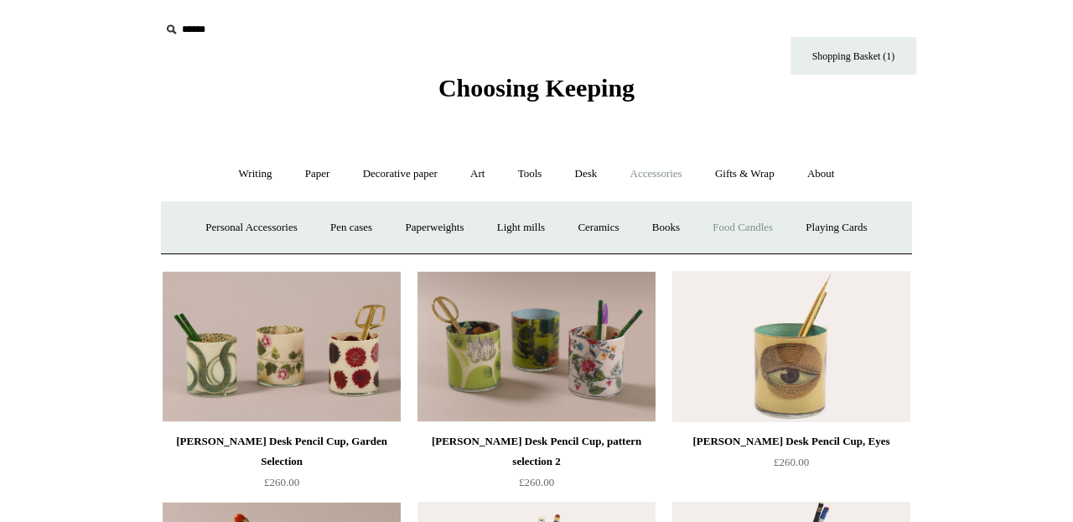
click at [740, 227] on link "Food Candles" at bounding box center [743, 227] width 91 height 44
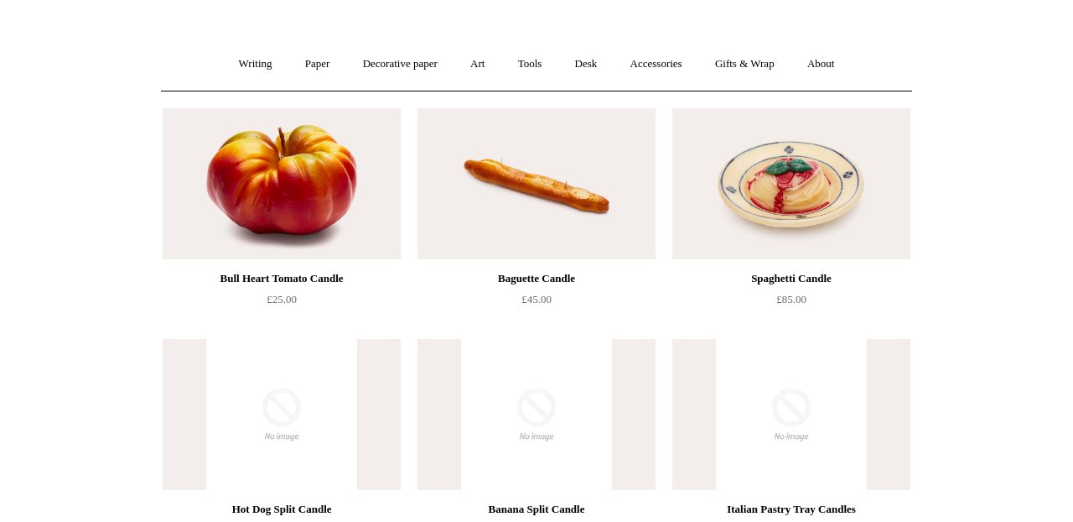
scroll to position [5, 0]
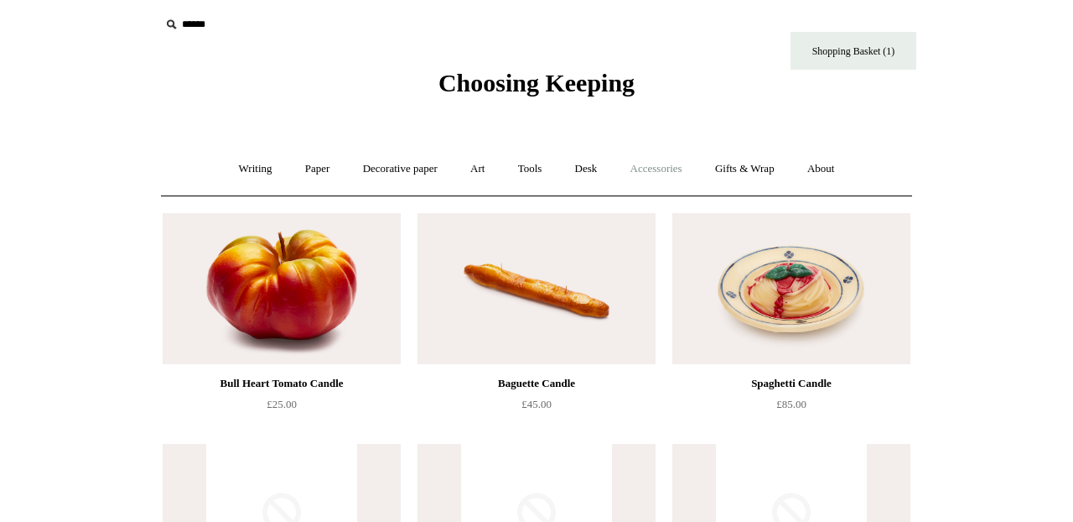
click at [658, 166] on link "Accessories +" at bounding box center [656, 169] width 82 height 44
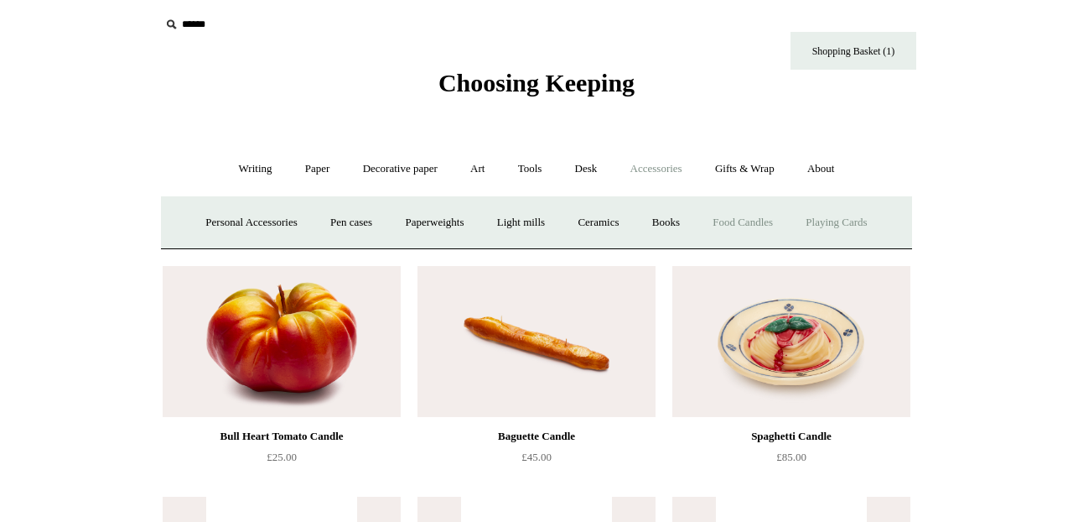
click at [870, 226] on link "Playing Cards" at bounding box center [836, 222] width 91 height 44
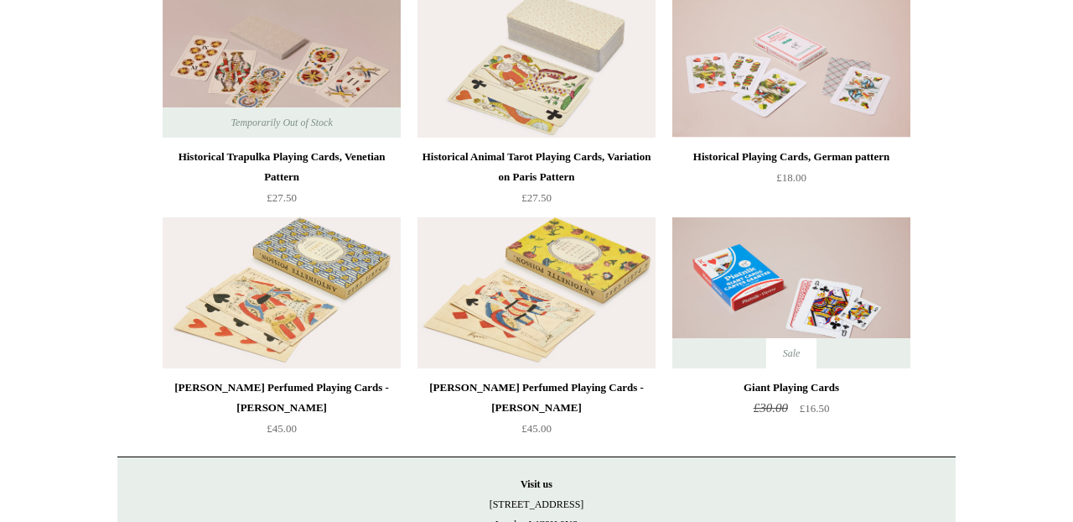
scroll to position [459, 0]
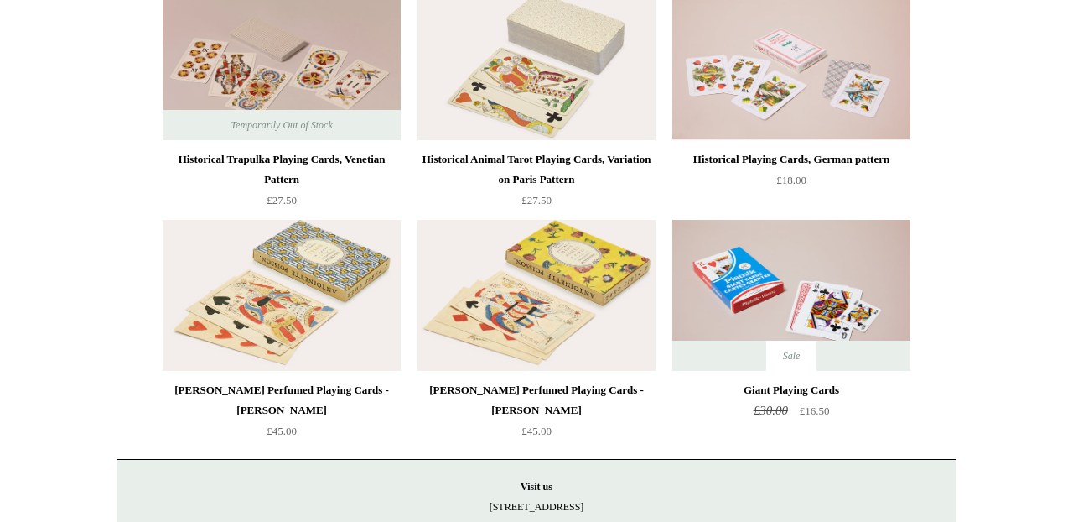
click at [471, 324] on img at bounding box center [537, 295] width 238 height 151
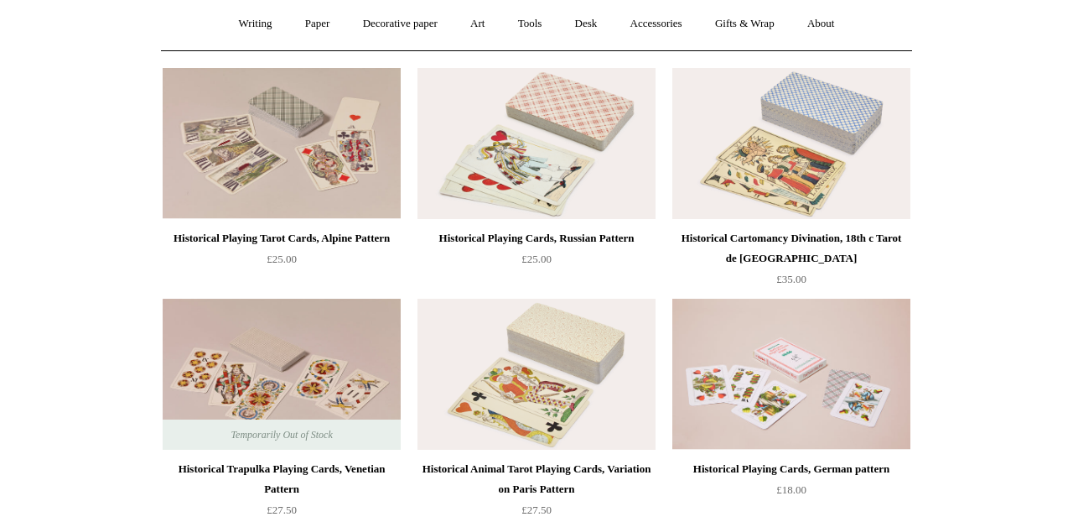
scroll to position [0, 0]
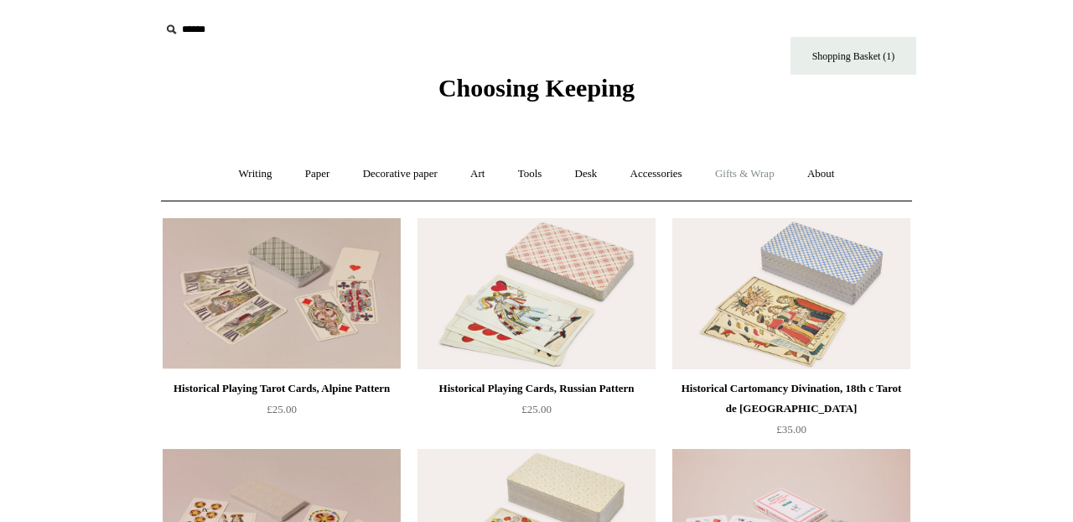
click at [762, 173] on link "Gifts & Wrap +" at bounding box center [745, 174] width 90 height 44
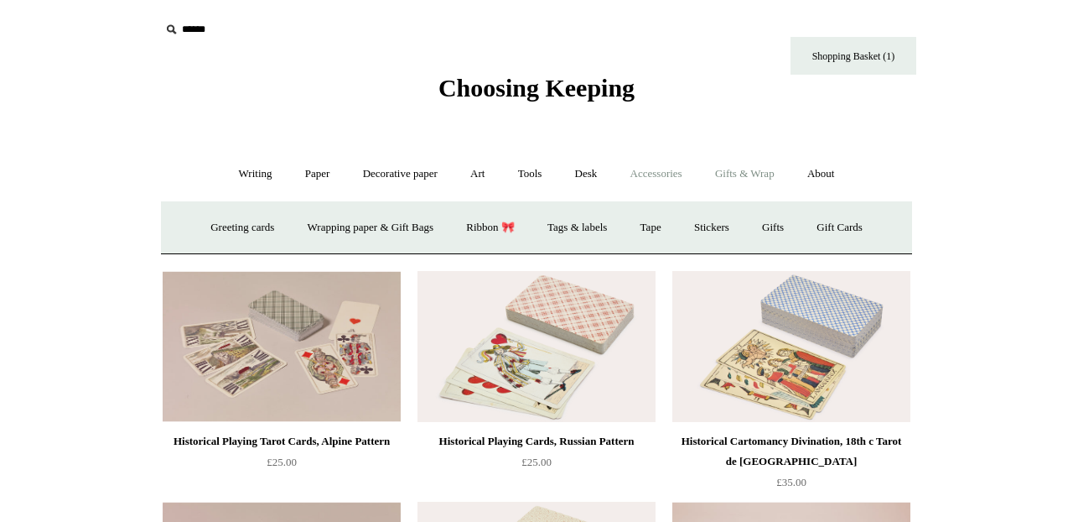
click at [676, 175] on link "Accessories +" at bounding box center [656, 174] width 82 height 44
click at [677, 219] on link "Books" at bounding box center [666, 227] width 58 height 44
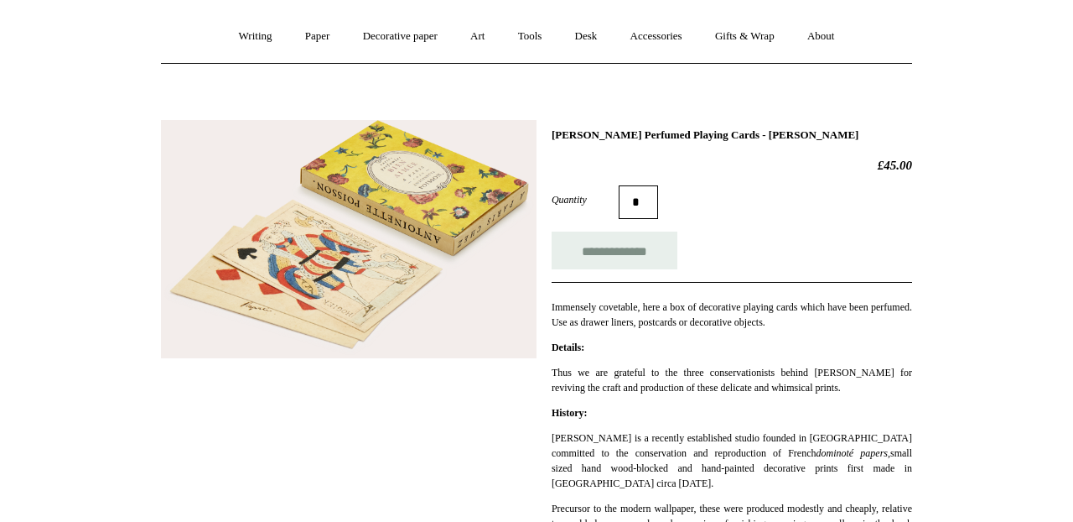
scroll to position [138, 0]
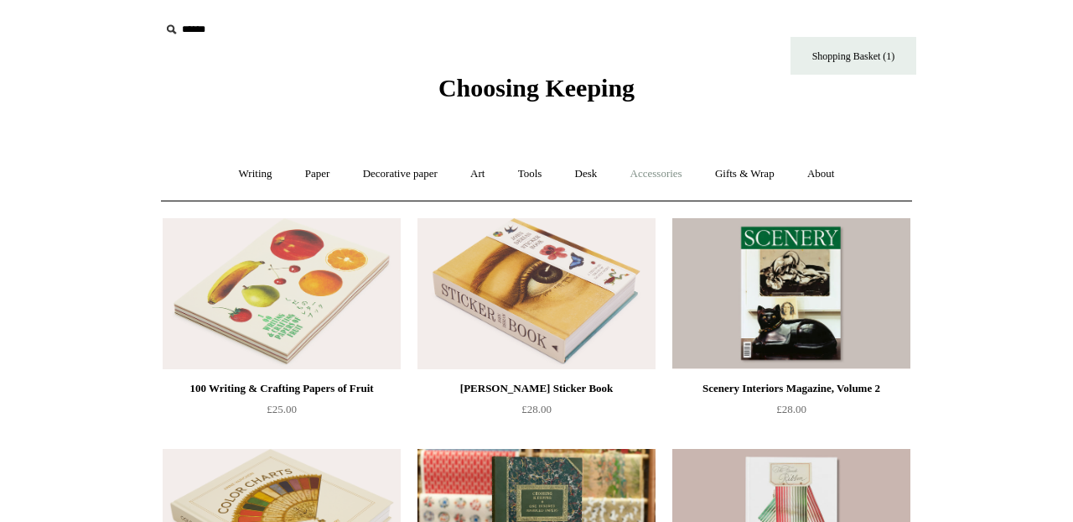
click at [649, 172] on link "Accessories +" at bounding box center [656, 174] width 82 height 44
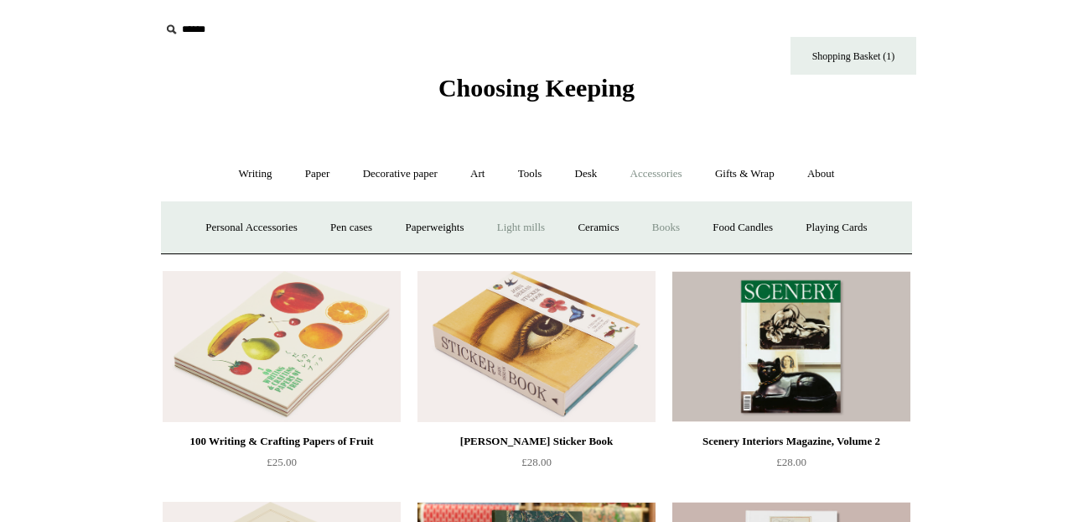
click at [516, 223] on link "Light mills" at bounding box center [521, 227] width 78 height 44
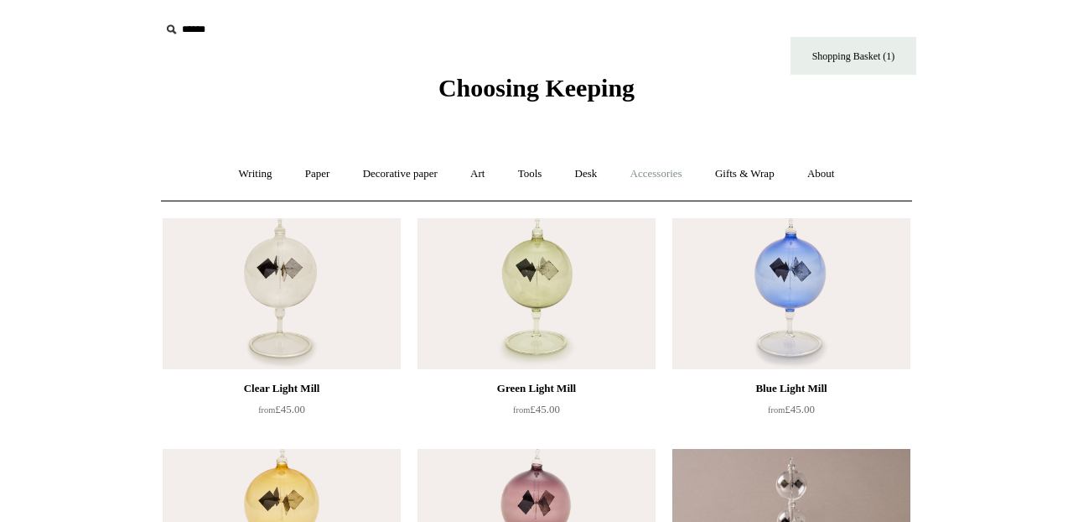
click at [663, 182] on link "Accessories +" at bounding box center [656, 174] width 82 height 44
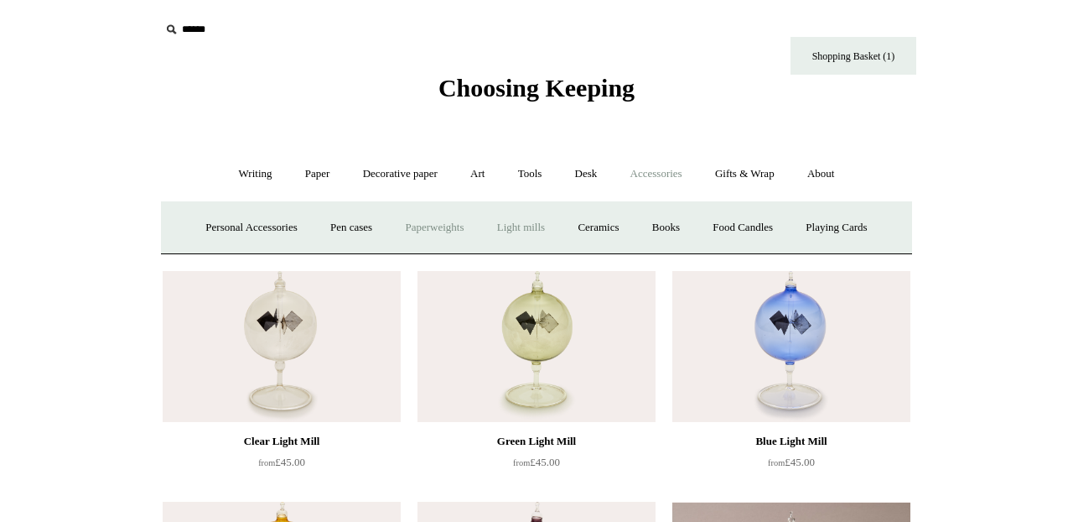
click at [444, 235] on link "Paperweights +" at bounding box center [434, 227] width 89 height 44
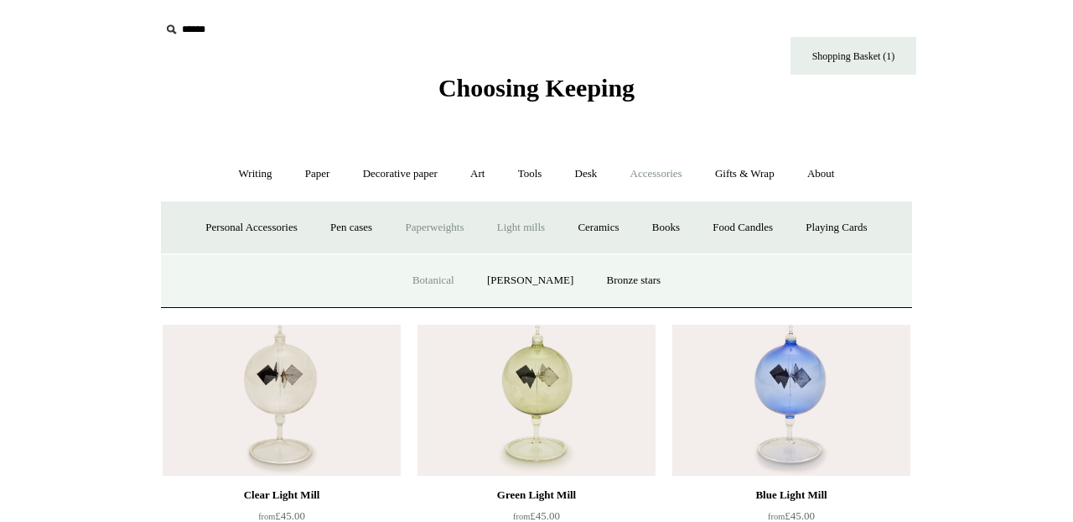
click at [441, 270] on link "Botanical" at bounding box center [433, 280] width 72 height 44
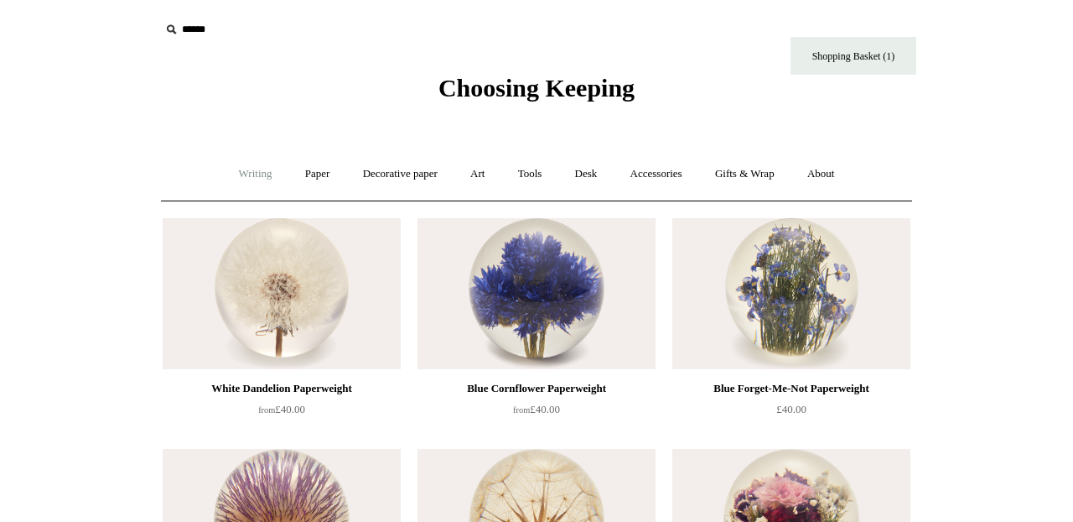
click at [242, 174] on link "Writing +" at bounding box center [256, 174] width 64 height 44
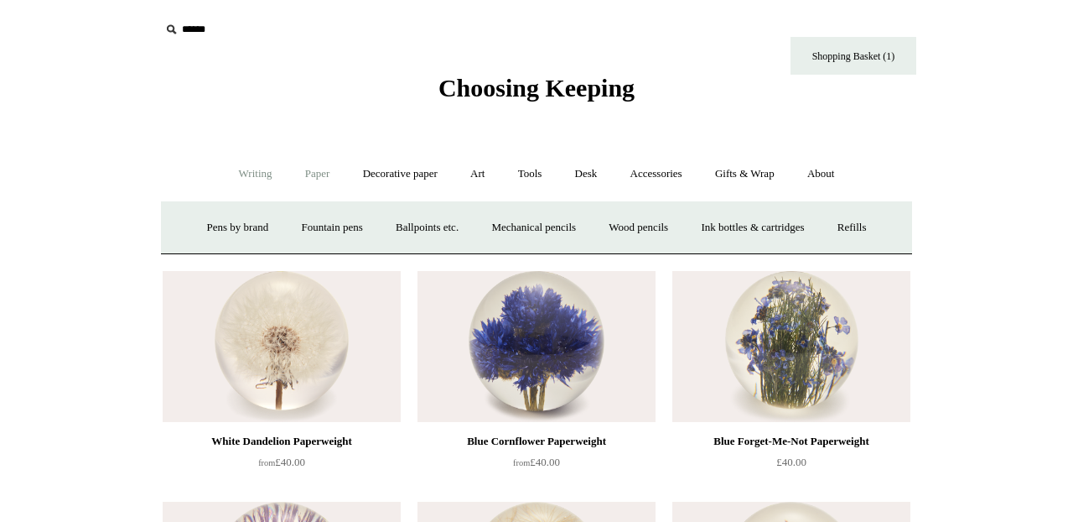
click at [314, 173] on link "Paper +" at bounding box center [317, 174] width 55 height 44
click at [295, 222] on link "Notebooks +" at bounding box center [301, 227] width 77 height 44
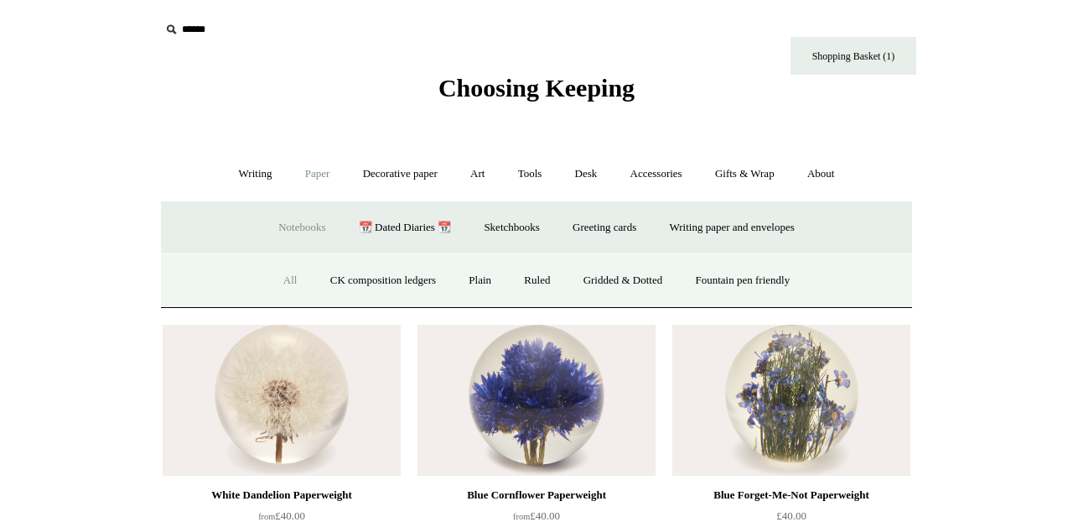
click at [281, 275] on link "All" at bounding box center [290, 280] width 44 height 44
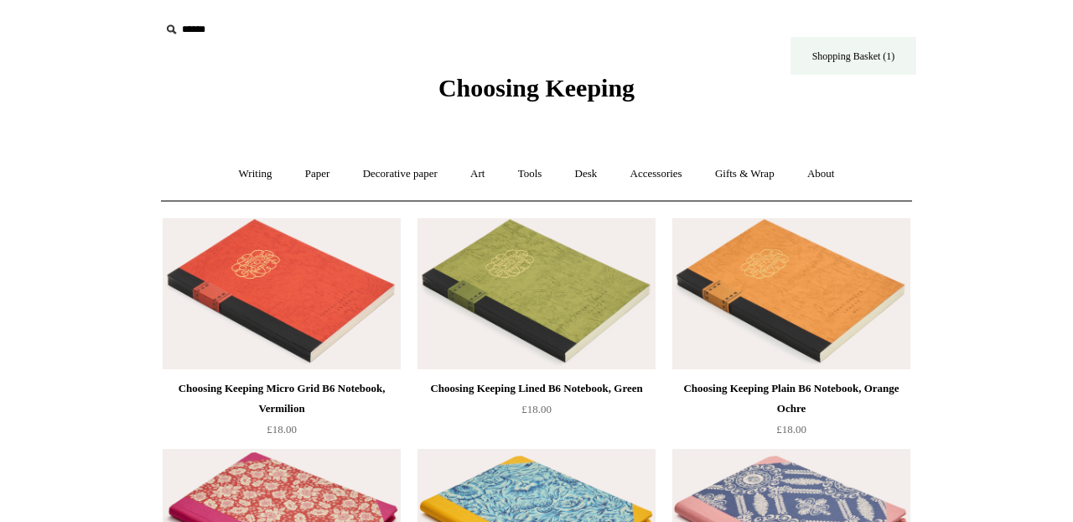
click at [861, 54] on link "Shopping Basket (1)" at bounding box center [854, 56] width 126 height 38
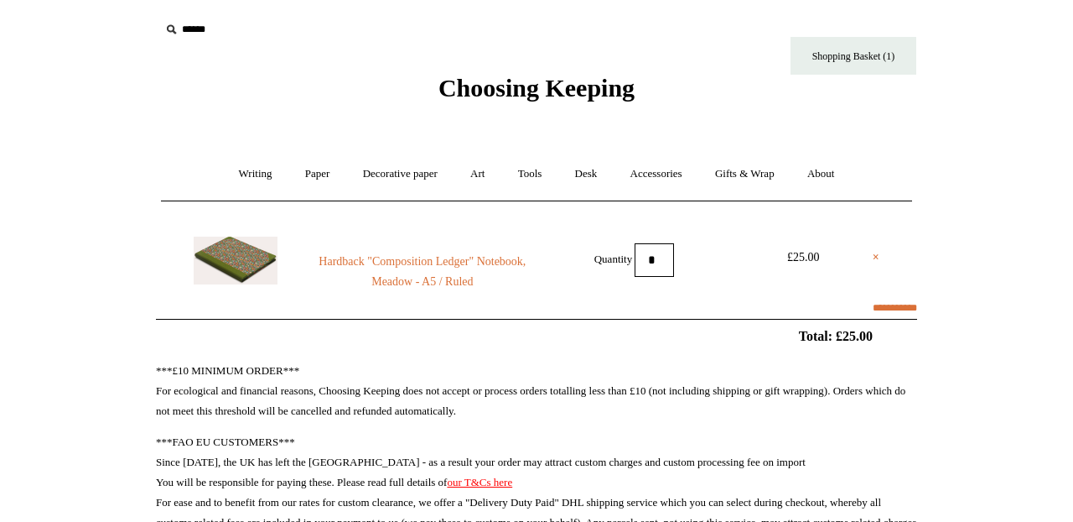
scroll to position [376, 0]
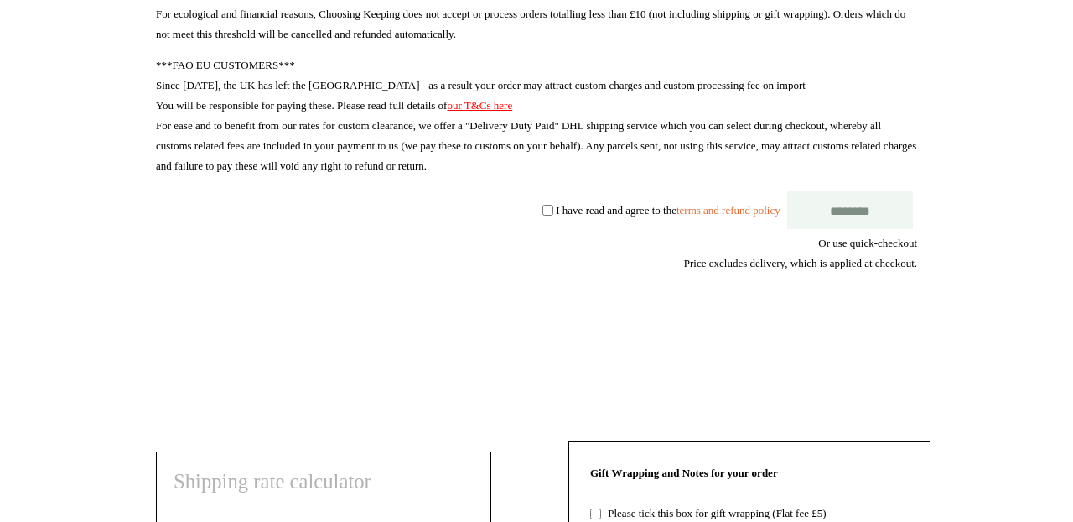
select select "**********"
type input "********"
click at [563, 205] on label "I have read and agree to the terms and refund policy" at bounding box center [668, 209] width 224 height 13
select select "*******"
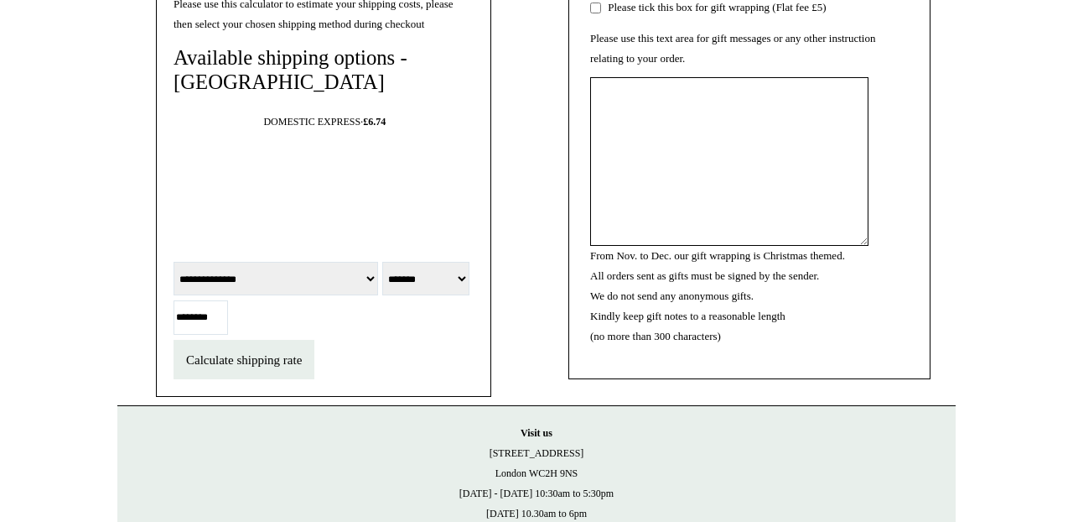
scroll to position [883, 0]
click at [228, 334] on input "********" at bounding box center [201, 316] width 55 height 34
type input "*******"
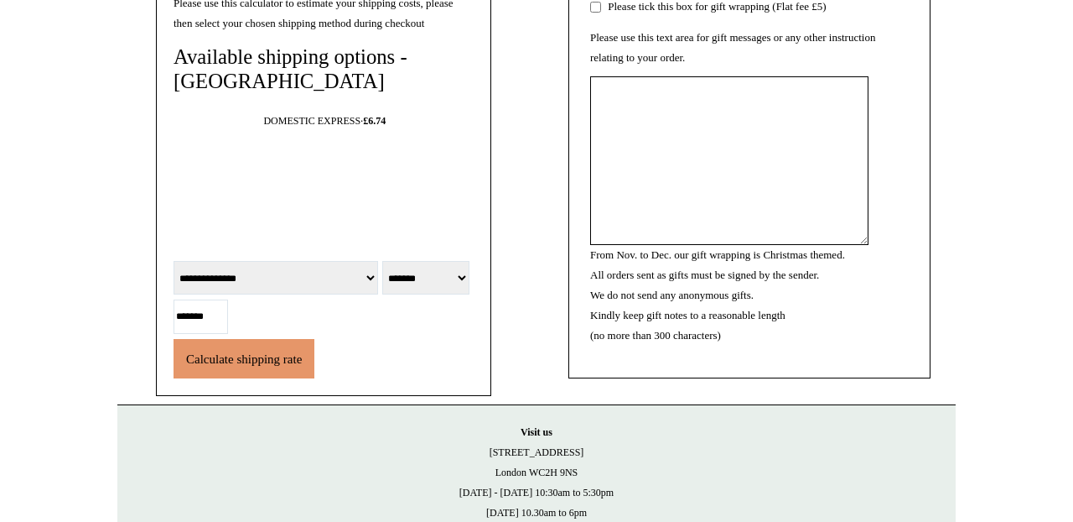
click at [279, 366] on span "Calculate shipping rate" at bounding box center [244, 358] width 116 height 13
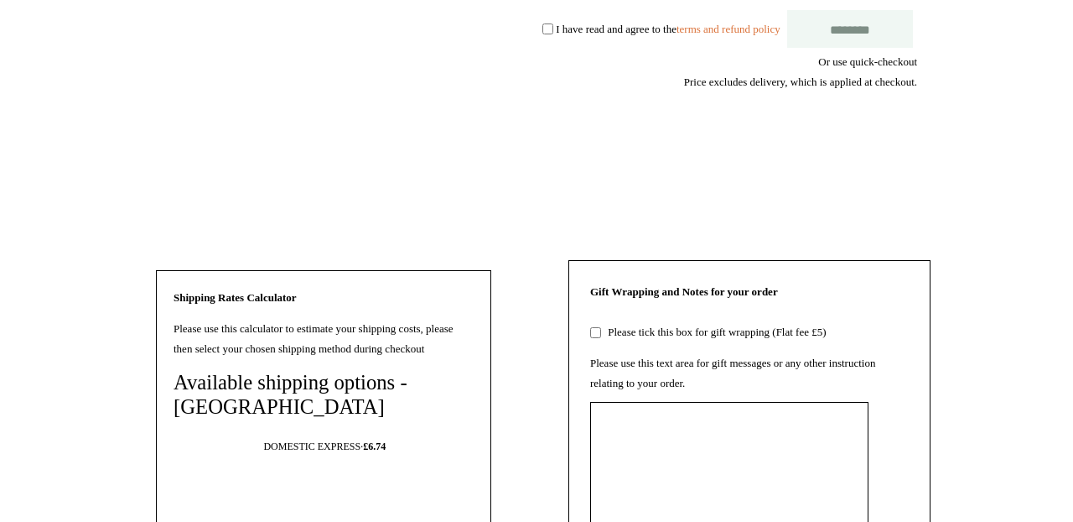
scroll to position [617, 0]
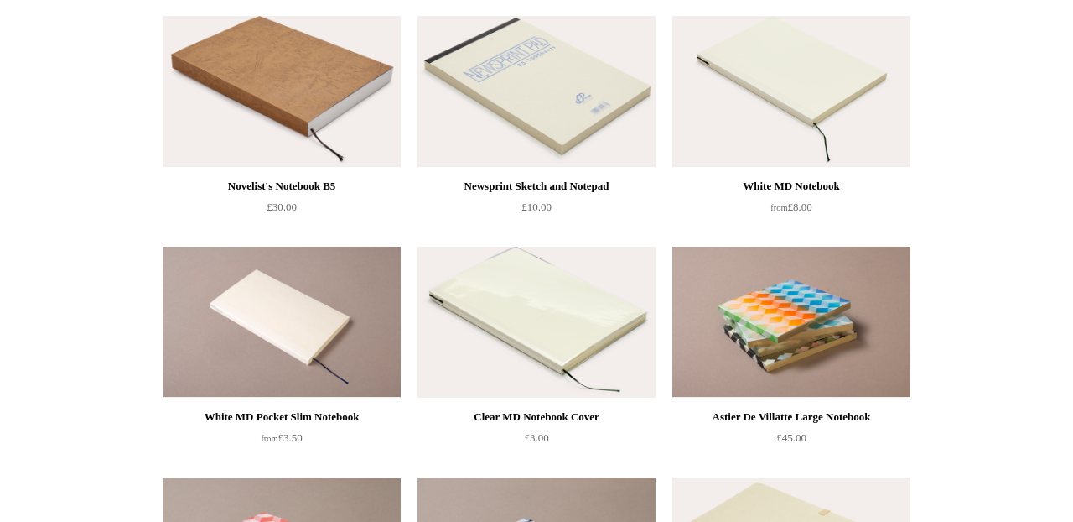
scroll to position [5982, 0]
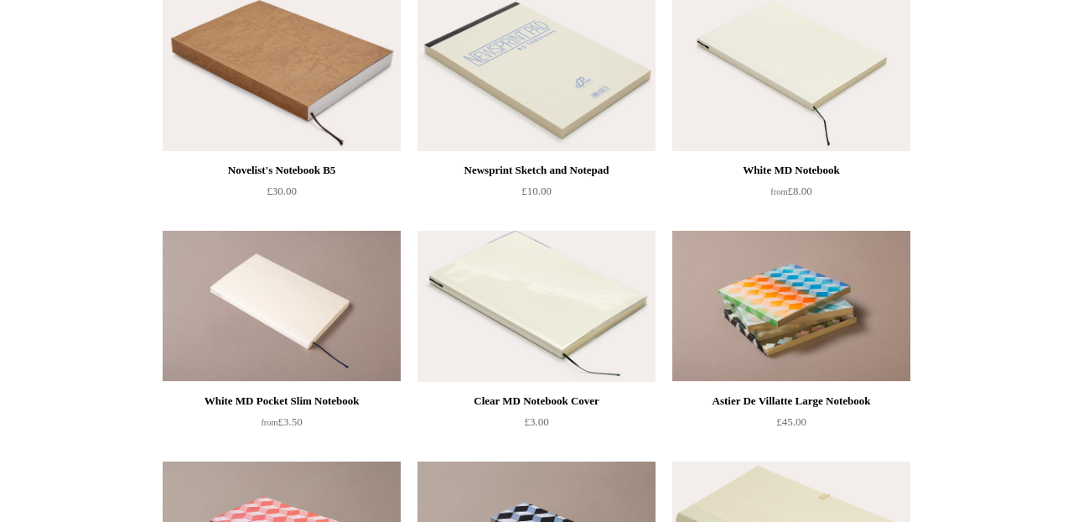
click at [501, 301] on img at bounding box center [537, 306] width 238 height 151
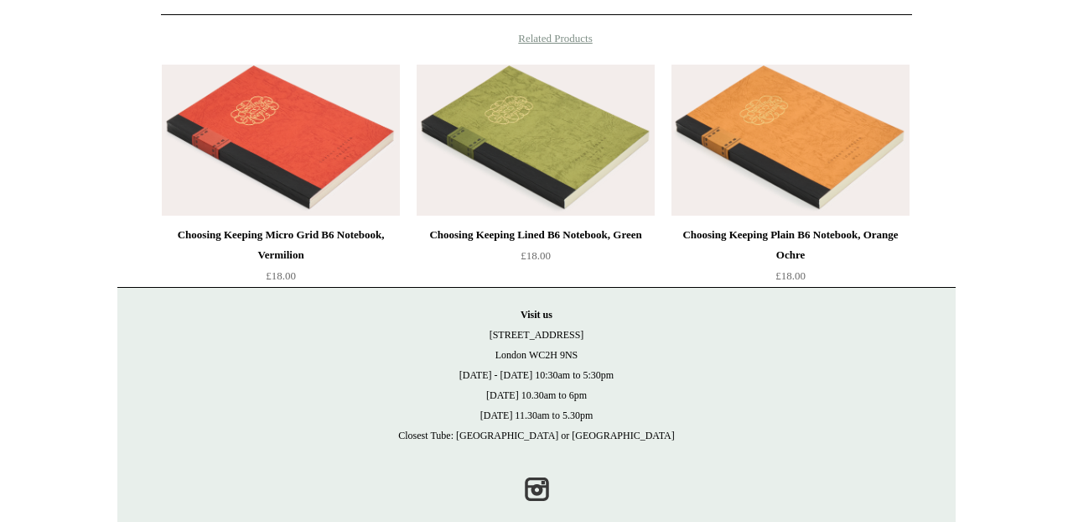
scroll to position [920, 0]
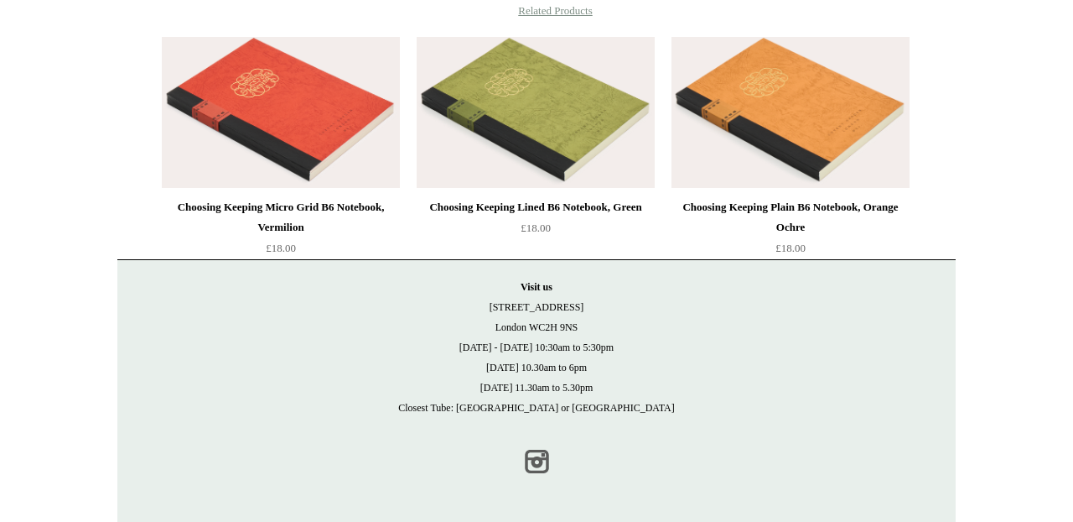
click at [535, 460] on link "Instagram" at bounding box center [536, 461] width 37 height 37
